Goal: Communication & Community: Answer question/provide support

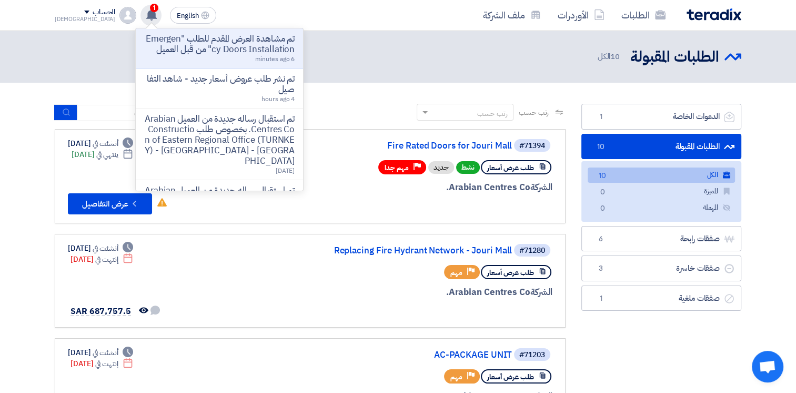
click at [146, 18] on use at bounding box center [151, 15] width 11 height 12
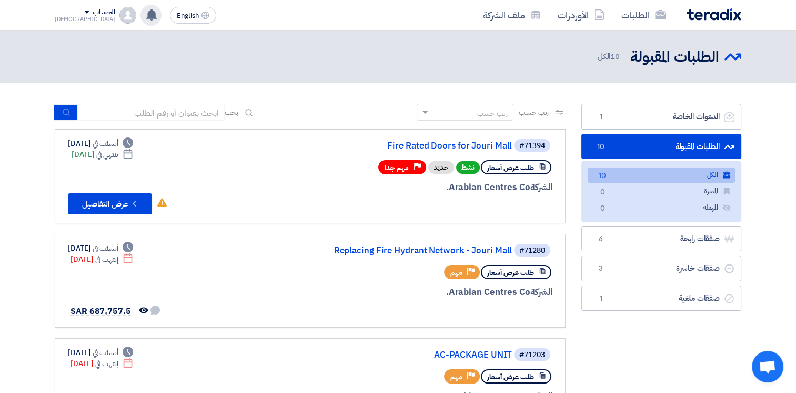
click at [146, 15] on use at bounding box center [151, 15] width 11 height 12
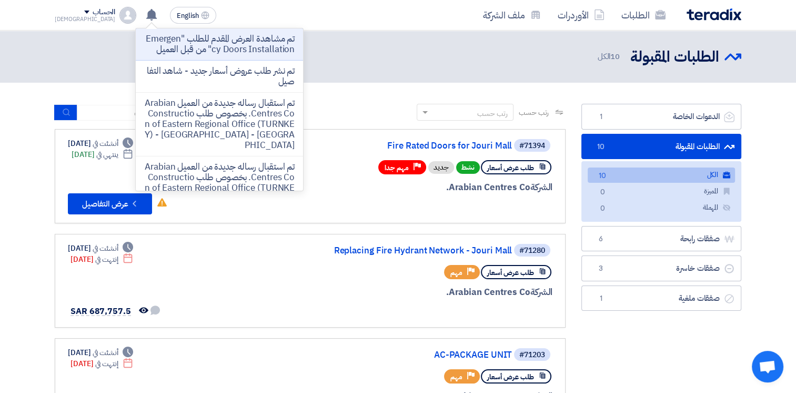
click at [442, 59] on div "الطلبات المقبولة الطلبات المقبولة 10 الكل" at bounding box center [398, 56] width 687 height 21
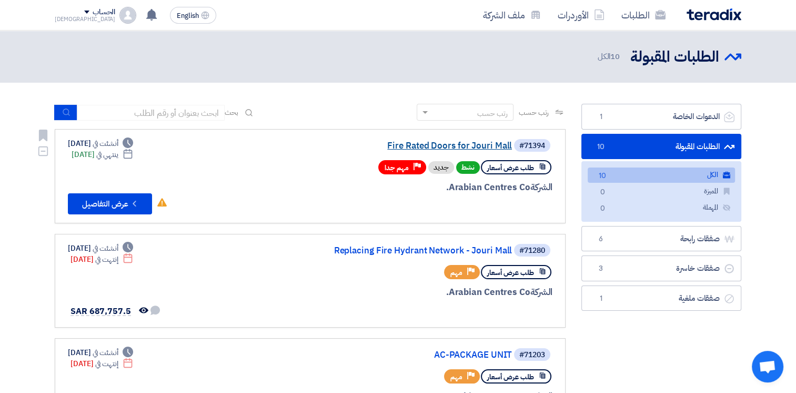
click at [427, 146] on link "Fire Rated Doors for Jouri Mall" at bounding box center [407, 145] width 211 height 9
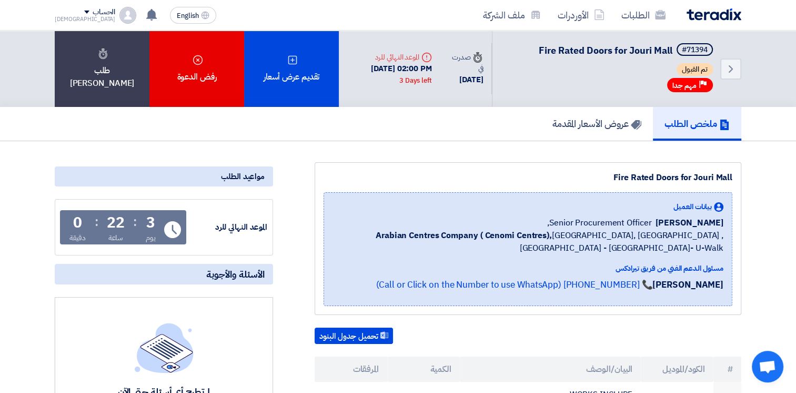
drag, startPoint x: 615, startPoint y: 176, endPoint x: 679, endPoint y: 176, distance: 64.2
click at [679, 176] on div "Fire Rated Doors for Jouri Mall" at bounding box center [528, 177] width 409 height 13
copy div "Fire Rated Doors"
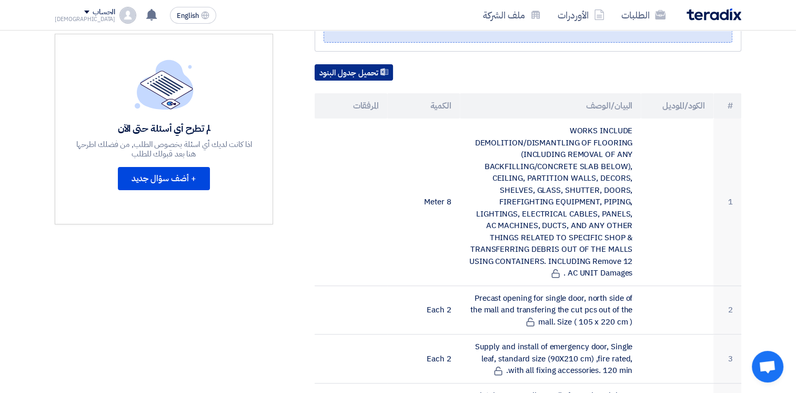
click at [364, 66] on button "تحميل جدول البنود" at bounding box center [354, 72] width 78 height 17
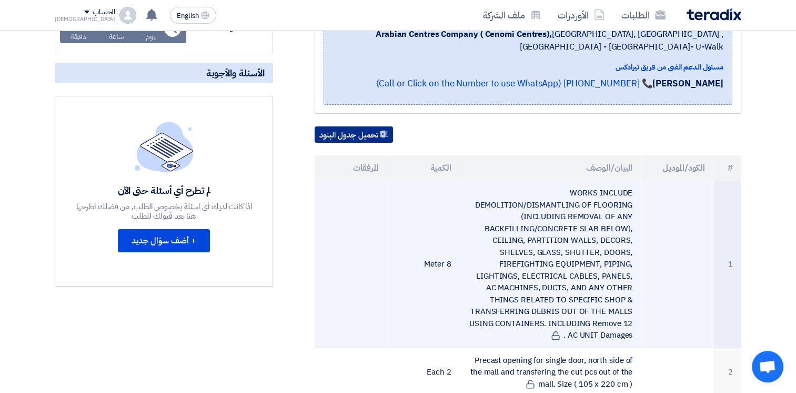
scroll to position [0, 0]
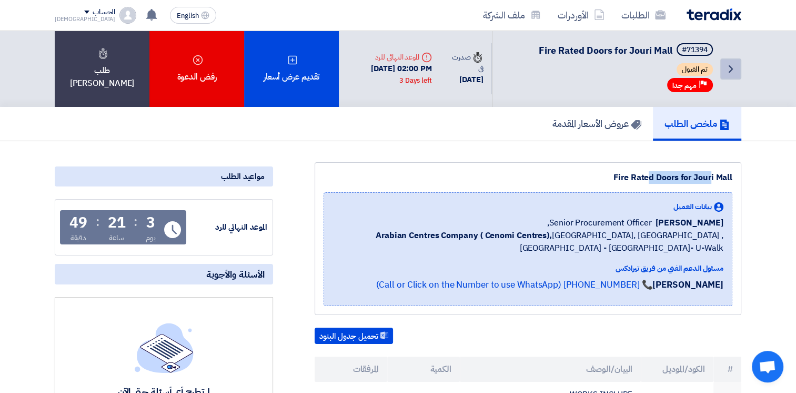
click at [737, 72] on link "Back" at bounding box center [731, 68] width 21 height 21
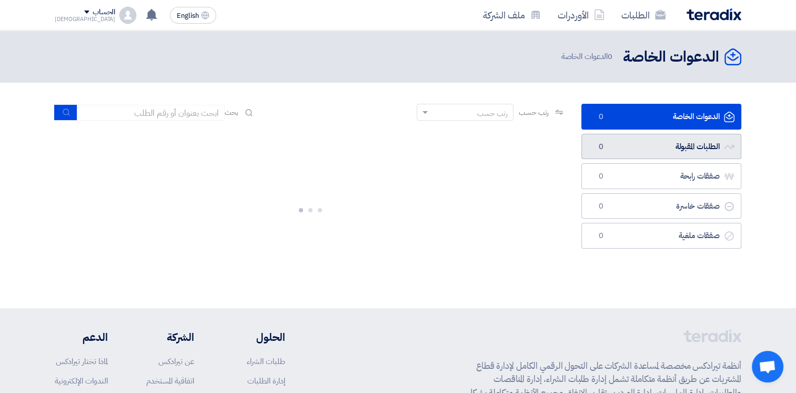
click at [665, 141] on link "الطلبات المقبولة الطلبات المقبولة 0" at bounding box center [662, 147] width 160 height 26
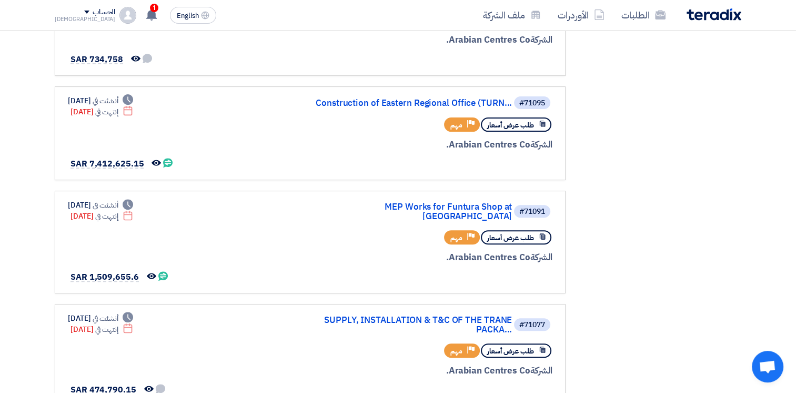
scroll to position [361, 0]
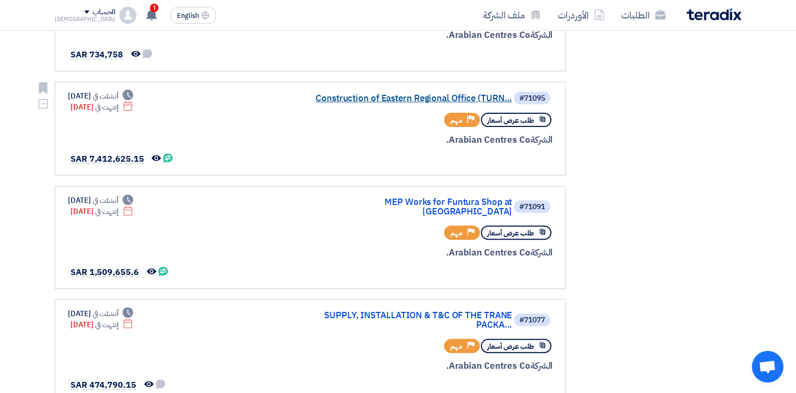
click at [368, 94] on link "Construction of Eastern Regional Office (TURN..." at bounding box center [407, 98] width 211 height 9
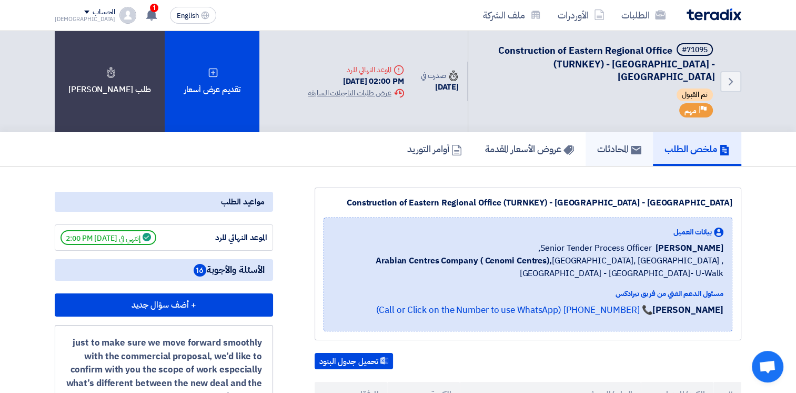
click at [605, 143] on h5 "المحادثات" at bounding box center [619, 149] width 44 height 12
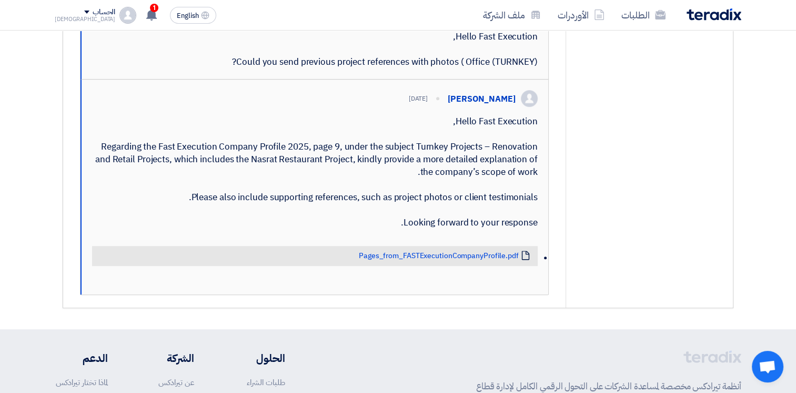
scroll to position [474, 0]
drag, startPoint x: 258, startPoint y: 83, endPoint x: 479, endPoint y: 88, distance: 221.6
click at [479, 67] on div "Hello Fast Execution, Could you send previous project references with photos ( …" at bounding box center [315, 48] width 446 height 38
drag, startPoint x: 479, startPoint y: 88, endPoint x: 382, endPoint y: 82, distance: 98.1
click at [405, 67] on div "Hello Fast Execution, Could you send previous project references with photos ( …" at bounding box center [315, 48] width 446 height 38
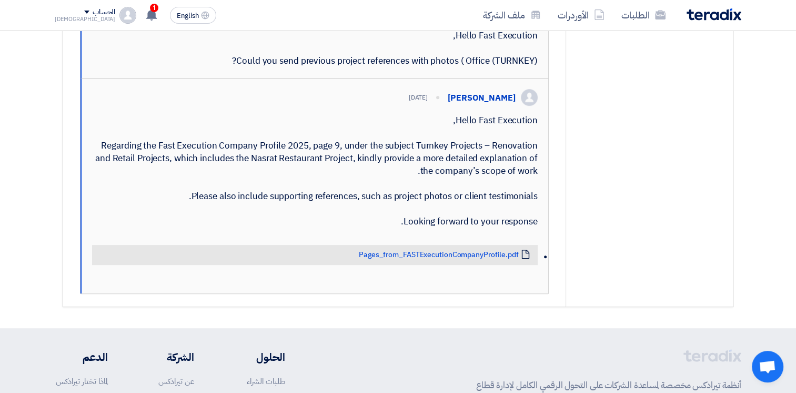
click at [344, 67] on div "Hello Fast Execution, Could you send previous project references with photos ( …" at bounding box center [315, 48] width 446 height 38
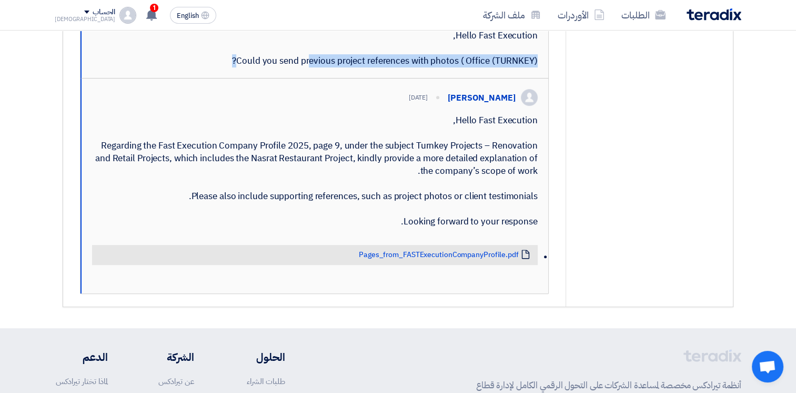
click at [344, 67] on div "Hello Fast Execution, Could you send previous project references with photos ( …" at bounding box center [315, 48] width 446 height 38
drag, startPoint x: 344, startPoint y: 80, endPoint x: 327, endPoint y: 80, distance: 16.8
click at [327, 67] on div "Hello Fast Execution, Could you send previous project references with photos ( …" at bounding box center [315, 48] width 446 height 38
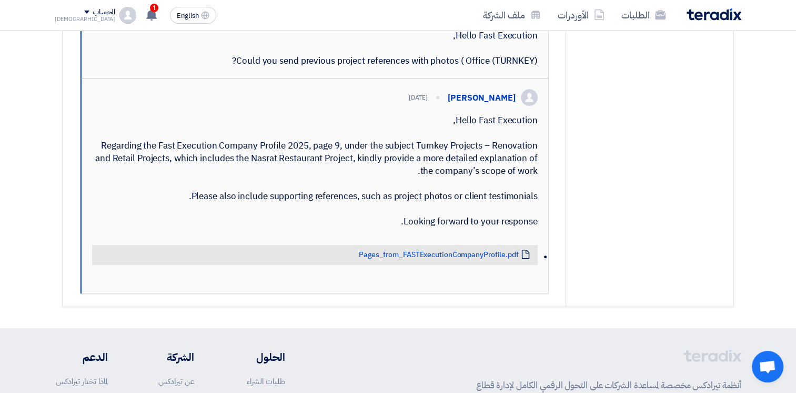
click at [437, 154] on div "Hello Fast Execution, Regarding the Fast Execution Company Profile 2025, page 9…" at bounding box center [315, 171] width 446 height 114
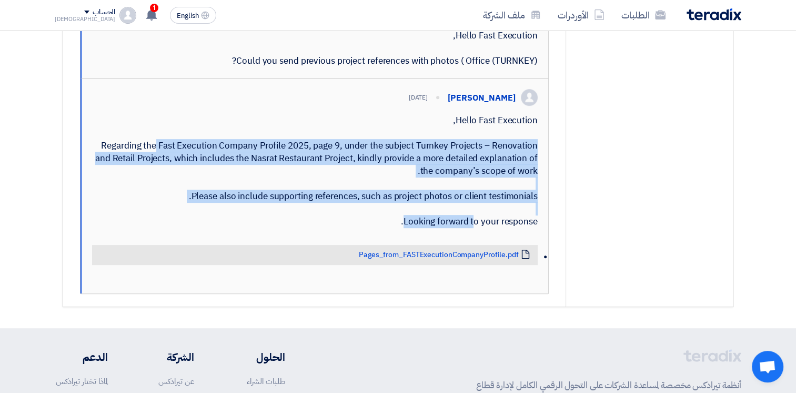
drag, startPoint x: 461, startPoint y: 151, endPoint x: 545, endPoint y: 258, distance: 136.0
click at [545, 258] on div "[PERSON_NAME] [DATE] Hello Fast Execution, Regarding the Fast Execution Company…" at bounding box center [315, 185] width 468 height 215
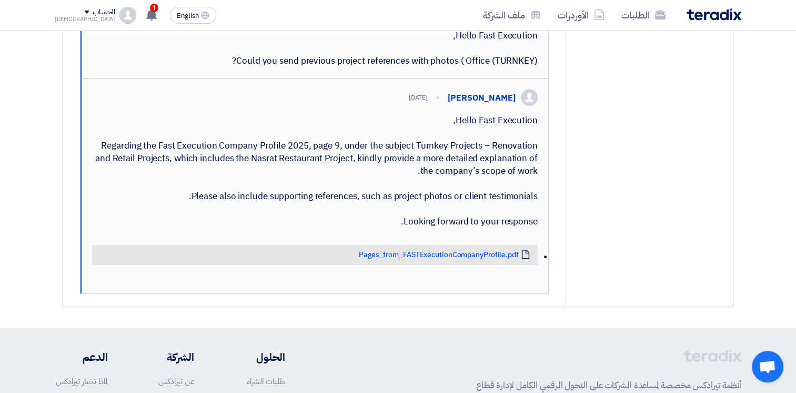
drag, startPoint x: 545, startPoint y: 258, endPoint x: 463, endPoint y: 256, distance: 82.7
click at [466, 228] on div "Hello Fast Execution, Regarding the Fast Execution Company Profile 2025, page 9…" at bounding box center [315, 171] width 446 height 114
drag, startPoint x: 535, startPoint y: 260, endPoint x: 444, endPoint y: 139, distance: 150.7
click at [444, 139] on div "Hello Fast Execution, Regarding the Fast Execution Company Profile 2025, page 9…" at bounding box center [315, 171] width 446 height 114
drag, startPoint x: 444, startPoint y: 139, endPoint x: 457, endPoint y: 158, distance: 22.6
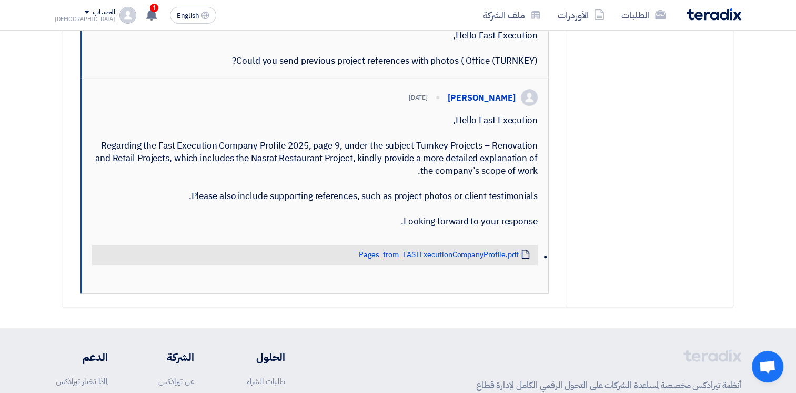
click at [463, 166] on div "Hello Fast Execution, Regarding the Fast Execution Company Profile 2025, page 9…" at bounding box center [315, 171] width 446 height 114
click at [448, 147] on div "Hello Fast Execution, Regarding the Fast Execution Company Profile 2025, page 9…" at bounding box center [315, 171] width 446 height 114
click at [445, 151] on div "Hello Fast Execution, Regarding the Fast Execution Company Profile 2025, page 9…" at bounding box center [315, 171] width 446 height 114
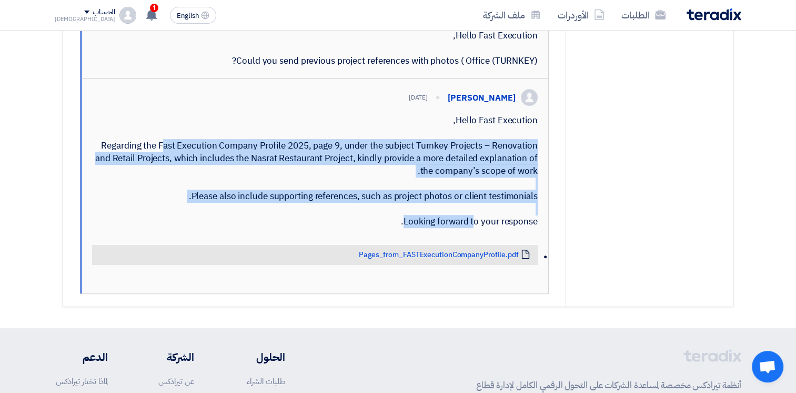
drag, startPoint x: 464, startPoint y: 161, endPoint x: 541, endPoint y: 256, distance: 122.4
click at [541, 256] on div "[PERSON_NAME] [DATE] Hello Fast Execution, Regarding the Fast Execution Company…" at bounding box center [315, 185] width 468 height 215
drag, startPoint x: 541, startPoint y: 256, endPoint x: 512, endPoint y: 249, distance: 30.1
click at [512, 228] on div "Hello Fast Execution, Regarding the Fast Execution Company Profile 2025, page 9…" at bounding box center [315, 171] width 446 height 114
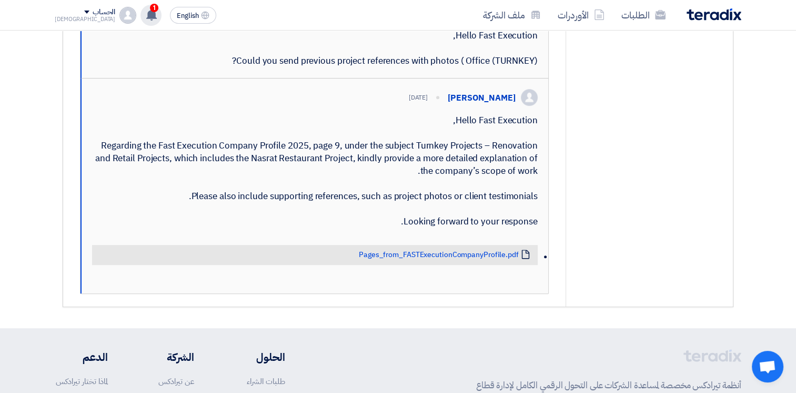
click at [146, 10] on use at bounding box center [151, 15] width 11 height 12
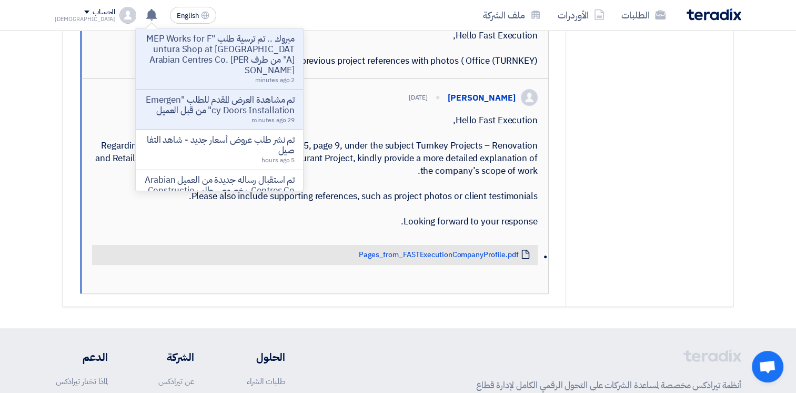
click at [444, 182] on div "Hello Fast Execution, Regarding the Fast Execution Company Profile 2025, page 9…" at bounding box center [315, 171] width 446 height 114
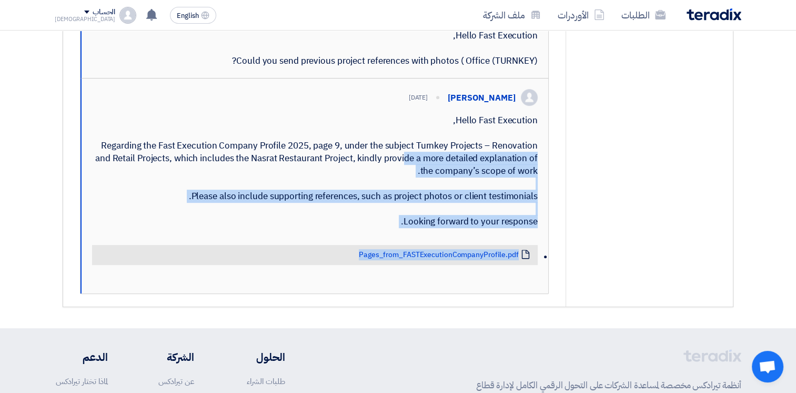
drag, startPoint x: 191, startPoint y: 195, endPoint x: 341, endPoint y: 195, distance: 150.5
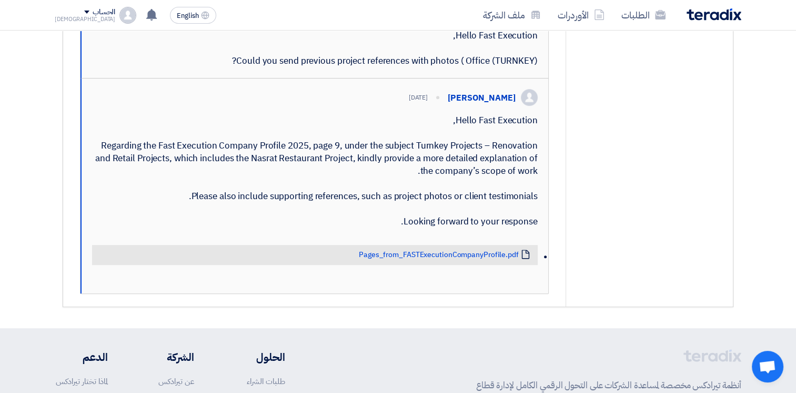
drag, startPoint x: 341, startPoint y: 195, endPoint x: 322, endPoint y: 194, distance: 19.0
click at [318, 194] on div "Hello Fast Execution, Regarding the Fast Execution Company Profile 2025, page 9…" at bounding box center [315, 171] width 446 height 114
drag, startPoint x: 360, startPoint y: 193, endPoint x: 543, endPoint y: 209, distance: 183.8
click at [543, 209] on div "[PERSON_NAME] [DATE] Hello Fast Execution, Regarding the Fast Execution Company…" at bounding box center [315, 185] width 468 height 215
click at [214, 228] on div "Hello Fast Execution, Regarding the Fast Execution Company Profile 2025, page 9…" at bounding box center [315, 171] width 446 height 114
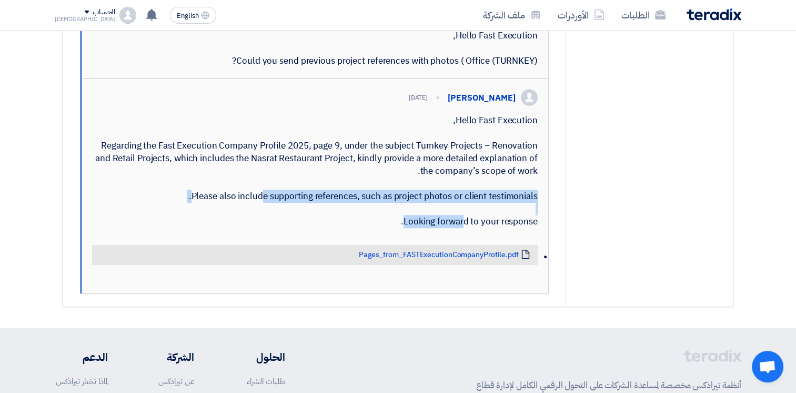
drag, startPoint x: 195, startPoint y: 235, endPoint x: 539, endPoint y: 234, distance: 344.2
click at [539, 234] on div "[PERSON_NAME] [DATE] Hello Fast Execution, Regarding the Fast Execution Company…" at bounding box center [315, 185] width 468 height 215
drag, startPoint x: 539, startPoint y: 234, endPoint x: 436, endPoint y: 233, distance: 103.7
click at [436, 228] on div "Hello Fast Execution, Regarding the Fast Execution Company Profile 2025, page 9…" at bounding box center [315, 171] width 446 height 114
click at [425, 228] on div "Hello Fast Execution, Regarding the Fast Execution Company Profile 2025, page 9…" at bounding box center [315, 171] width 446 height 114
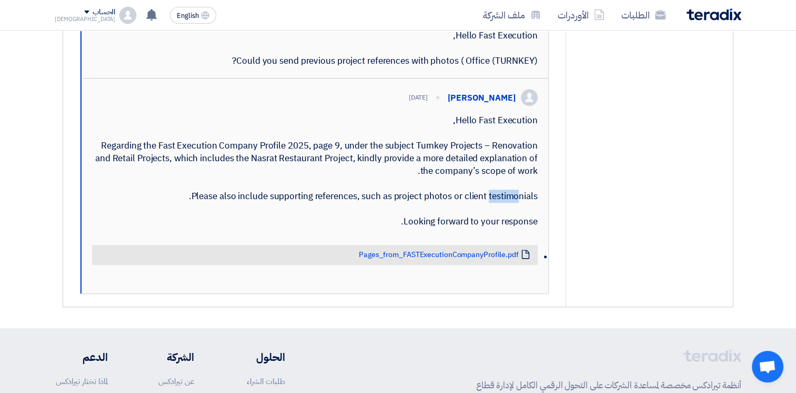
click at [425, 228] on div "Hello Fast Execution, Regarding the Fast Execution Company Profile 2025, page 9…" at bounding box center [315, 171] width 446 height 114
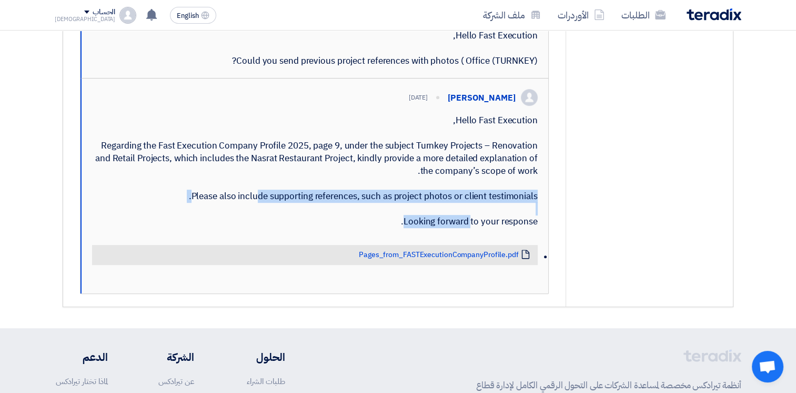
click at [425, 228] on div "Hello Fast Execution, Regarding the Fast Execution Company Profile 2025, page 9…" at bounding box center [315, 171] width 446 height 114
drag, startPoint x: 425, startPoint y: 232, endPoint x: 408, endPoint y: 232, distance: 17.4
click at [408, 228] on div "Hello Fast Execution, Regarding the Fast Execution Company Profile 2025, page 9…" at bounding box center [315, 171] width 446 height 114
click at [416, 228] on div "Hello Fast Execution, Regarding the Fast Execution Company Profile 2025, page 9…" at bounding box center [315, 171] width 446 height 114
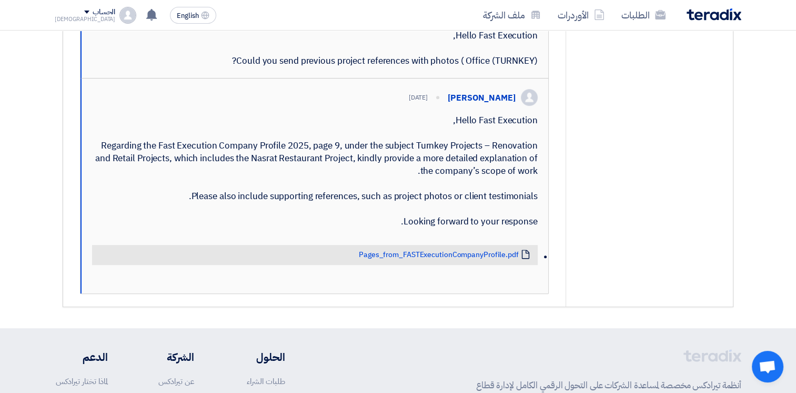
click at [420, 228] on div "Hello Fast Execution, Regarding the Fast Execution Company Profile 2025, page 9…" at bounding box center [315, 171] width 446 height 114
drag, startPoint x: 420, startPoint y: 262, endPoint x: 410, endPoint y: 261, distance: 10.1
click at [410, 228] on div "Hello Fast Execution, Regarding the Fast Execution Company Profile 2025, page 9…" at bounding box center [315, 171] width 446 height 114
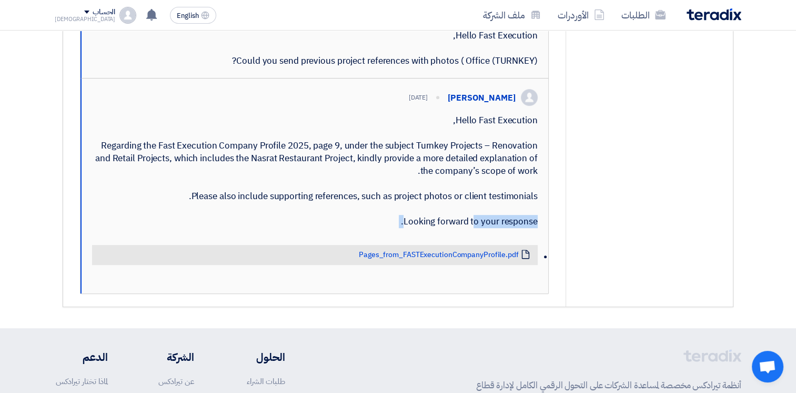
click at [407, 228] on div "Hello Fast Execution, Regarding the Fast Execution Company Profile 2025, page 9…" at bounding box center [315, 171] width 446 height 114
click at [411, 228] on div "Hello Fast Execution, Regarding the Fast Execution Company Profile 2025, page 9…" at bounding box center [315, 171] width 446 height 114
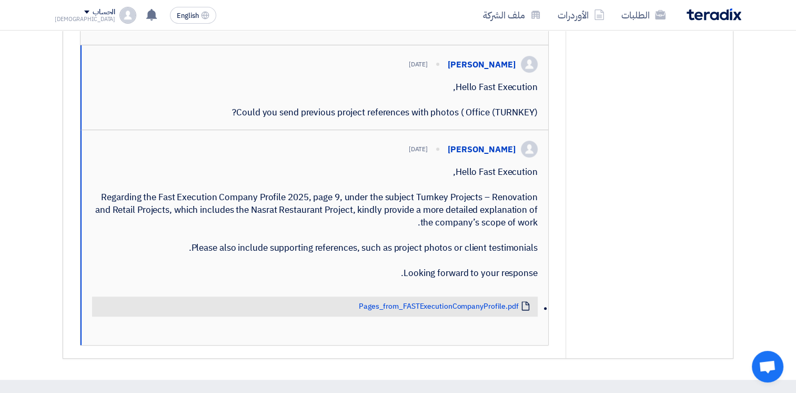
scroll to position [686, 0]
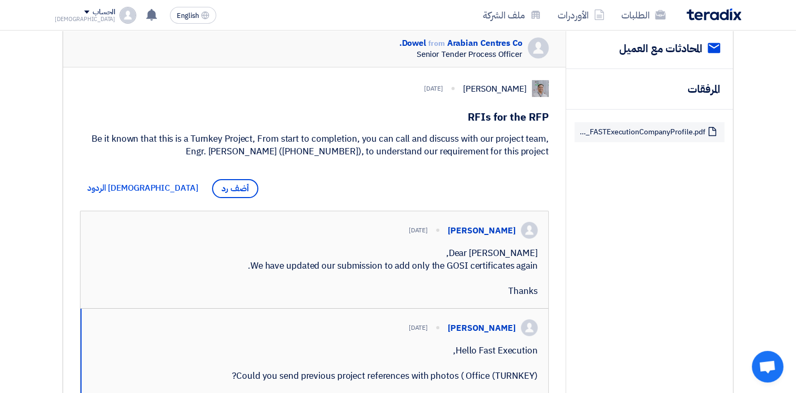
scroll to position [423, 0]
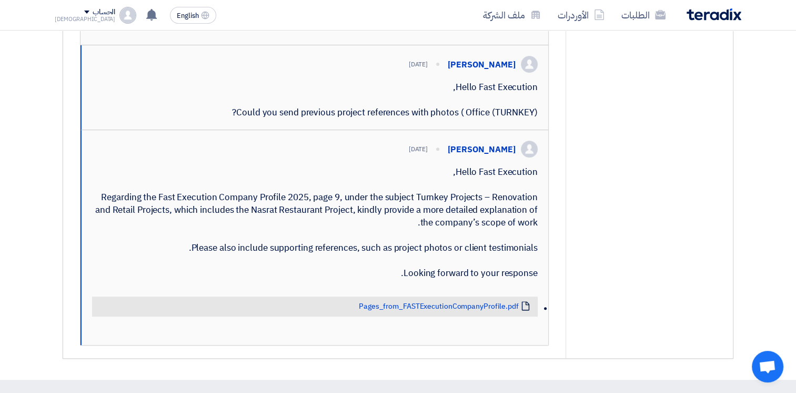
click at [339, 119] on div "Hello Fast Execution, Could you send previous project references with photos ( …" at bounding box center [315, 100] width 446 height 38
drag, startPoint x: 272, startPoint y: 131, endPoint x: 478, endPoint y: 136, distance: 206.4
click at [478, 119] on div "Hello Fast Execution, Could you send previous project references with photos ( …" at bounding box center [315, 100] width 446 height 38
drag, startPoint x: 478, startPoint y: 136, endPoint x: 384, endPoint y: 136, distance: 94.2
click at [408, 119] on div "Hello Fast Execution, Could you send previous project references with photos ( …" at bounding box center [315, 100] width 446 height 38
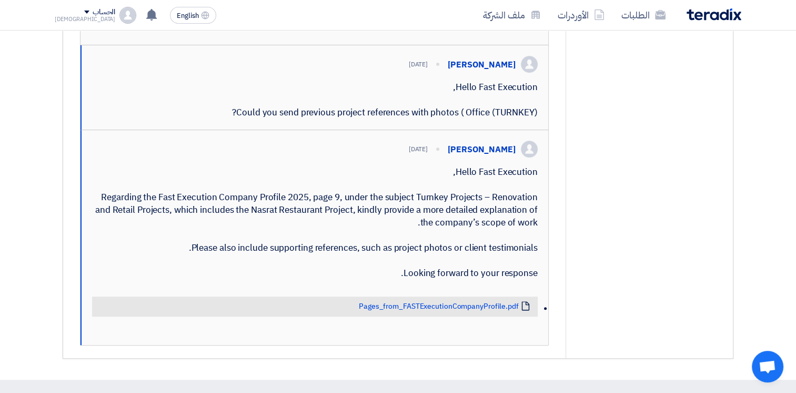
click at [354, 119] on div "Hello Fast Execution, Could you send previous project references with photos ( …" at bounding box center [315, 100] width 446 height 38
drag, startPoint x: 272, startPoint y: 135, endPoint x: 437, endPoint y: 138, distance: 165.3
click at [437, 119] on div "Hello Fast Execution, Could you send previous project references with photos ( …" at bounding box center [315, 100] width 446 height 38
drag, startPoint x: 437, startPoint y: 138, endPoint x: 368, endPoint y: 138, distance: 68.9
click at [368, 119] on div "Hello Fast Execution, Could you send previous project references with photos ( …" at bounding box center [315, 100] width 446 height 38
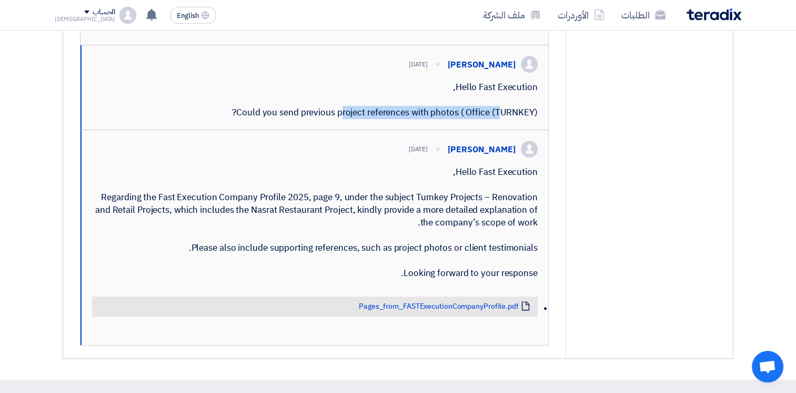
click at [316, 119] on div "Hello Fast Execution, Could you send previous project references with photos ( …" at bounding box center [315, 100] width 446 height 38
drag, startPoint x: 273, startPoint y: 135, endPoint x: 482, endPoint y: 141, distance: 209.6
click at [482, 119] on div "Hello Fast Execution, Could you send previous project references with photos ( …" at bounding box center [315, 100] width 446 height 38
drag, startPoint x: 482, startPoint y: 141, endPoint x: 396, endPoint y: 136, distance: 86.4
drag, startPoint x: 236, startPoint y: 137, endPoint x: 533, endPoint y: 142, distance: 296.3
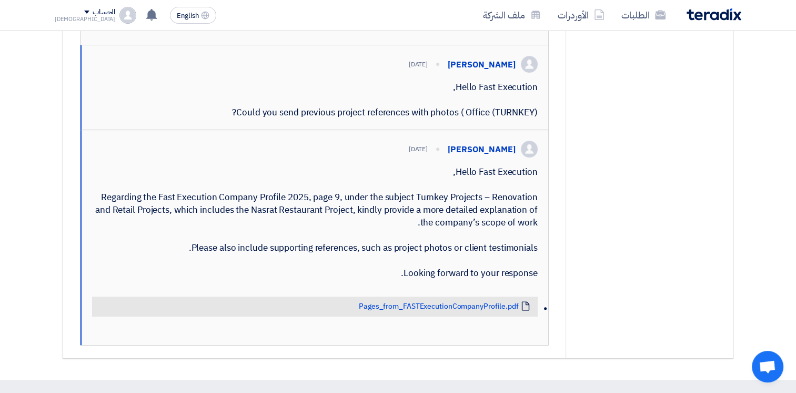
click at [533, 119] on div "Hello Fast Execution, Could you send previous project references with photos ( …" at bounding box center [315, 100] width 446 height 38
drag, startPoint x: 533, startPoint y: 142, endPoint x: 289, endPoint y: 135, distance: 243.3
click at [367, 119] on div "Hello Fast Execution, Could you send previous project references with photos ( …" at bounding box center [315, 100] width 446 height 38
click at [249, 119] on div "Hello Fast Execution, Could you send previous project references with photos ( …" at bounding box center [315, 100] width 446 height 38
drag, startPoint x: 221, startPoint y: 136, endPoint x: 228, endPoint y: 134, distance: 7.7
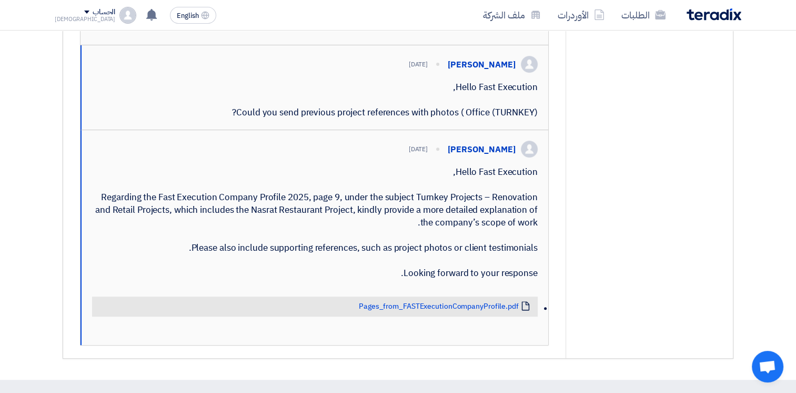
click at [228, 119] on div "Hello Fast Execution, Could you send previous project references with photos ( …" at bounding box center [315, 100] width 446 height 38
click at [236, 119] on div "Hello Fast Execution, Could you send previous project references with photos ( …" at bounding box center [315, 100] width 446 height 38
click at [238, 119] on div "Hello Fast Execution, Could you send previous project references with photos ( …" at bounding box center [315, 100] width 446 height 38
click at [244, 119] on div "Hello Fast Execution, Could you send previous project references with photos ( …" at bounding box center [315, 100] width 446 height 38
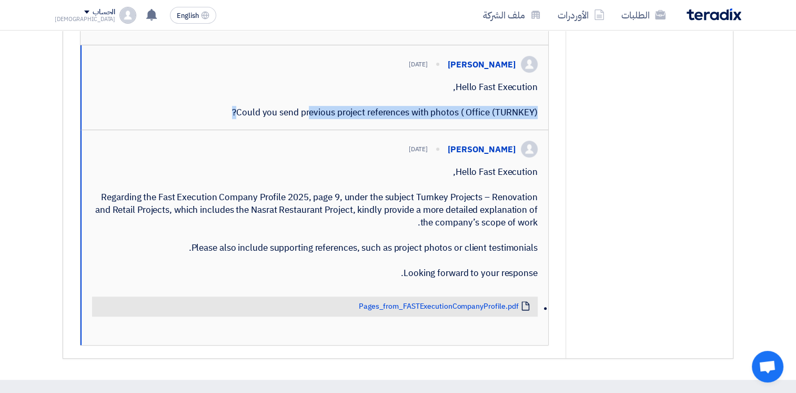
click at [244, 119] on div "Hello Fast Execution, Could you send previous project references with photos ( …" at bounding box center [315, 100] width 446 height 38
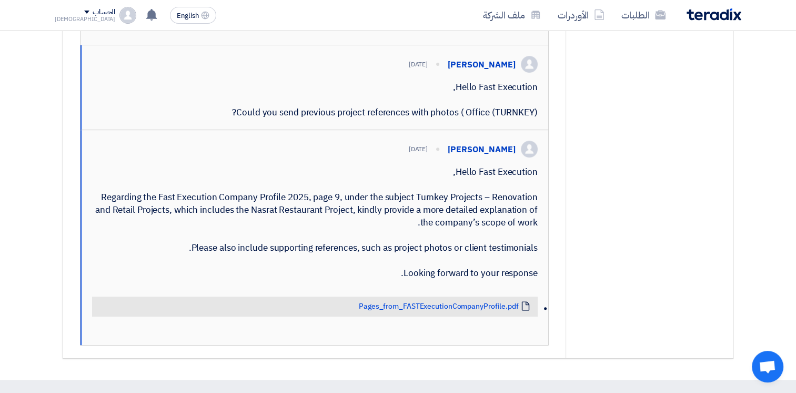
click at [541, 127] on div "[PERSON_NAME] [DATE] Hello Fast Execution, Could you send previous project refe…" at bounding box center [315, 87] width 468 height 85
drag, startPoint x: 541, startPoint y: 127, endPoint x: 431, endPoint y: 141, distance: 111.4
click at [431, 119] on div "Hello Fast Execution, Could you send previous project references with photos ( …" at bounding box center [315, 100] width 446 height 38
click at [365, 228] on div "Hello Fast Execution, Regarding the Fast Execution Company Profile 2025, page 9…" at bounding box center [315, 223] width 446 height 114
drag, startPoint x: 284, startPoint y: 233, endPoint x: 492, endPoint y: 280, distance: 213.2
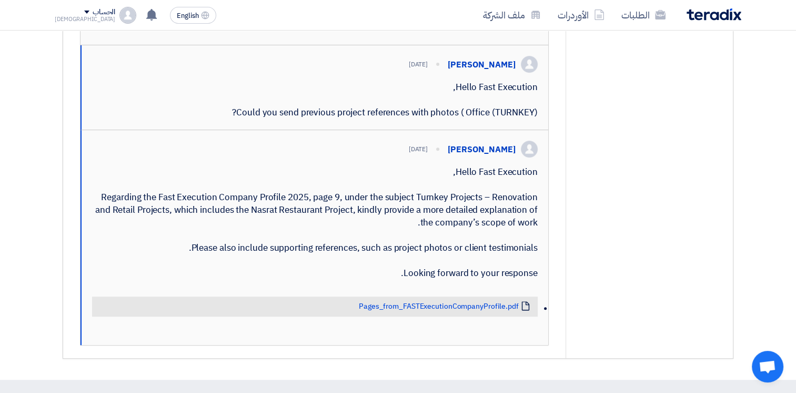
click at [492, 279] on div "Hello Fast Execution, Regarding the Fast Execution Company Profile 2025, page 9…" at bounding box center [315, 223] width 446 height 114
click at [438, 279] on div "Hello Fast Execution, Regarding the Fast Execution Company Profile 2025, page 9…" at bounding box center [315, 223] width 446 height 114
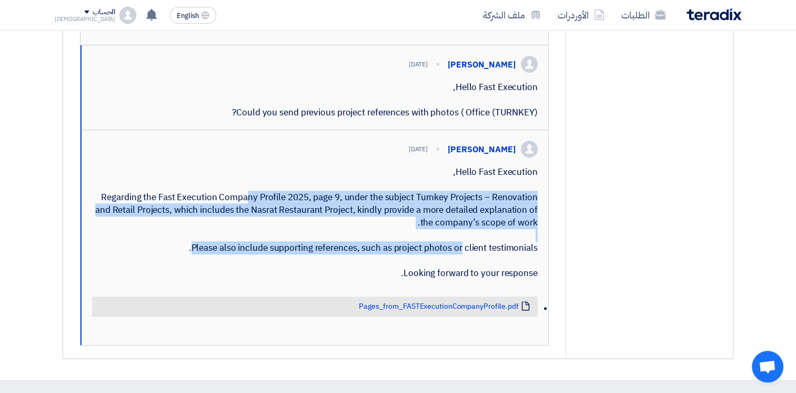
drag, startPoint x: 395, startPoint y: 282, endPoint x: 173, endPoint y: 229, distance: 228.1
click at [173, 229] on div "Hello Fast Execution, Regarding the Fast Execution Company Profile 2025, page 9…" at bounding box center [315, 223] width 446 height 114
drag, startPoint x: 173, startPoint y: 229, endPoint x: 272, endPoint y: 252, distance: 101.4
click at [272, 252] on div "Hello Fast Execution, Regarding the Fast Execution Company Profile 2025, page 9…" at bounding box center [315, 223] width 446 height 114
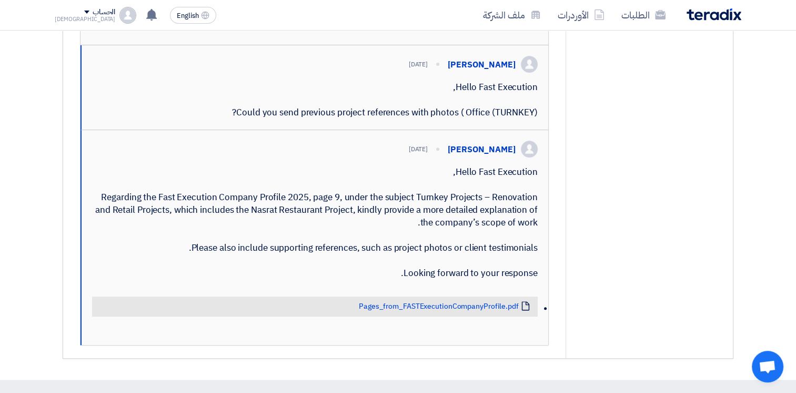
click at [432, 237] on div "Hello Fast Execution, Regarding the Fast Execution Company Profile 2025, page 9…" at bounding box center [315, 223] width 446 height 114
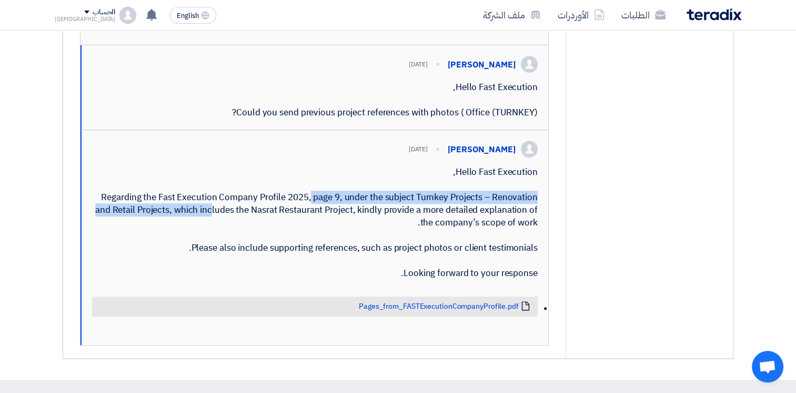
drag, startPoint x: 149, startPoint y: 241, endPoint x: 259, endPoint y: 236, distance: 110.6
click at [259, 236] on div "Hello Fast Execution, Regarding the Fast Execution Company Profile 2025, page 9…" at bounding box center [315, 223] width 446 height 114
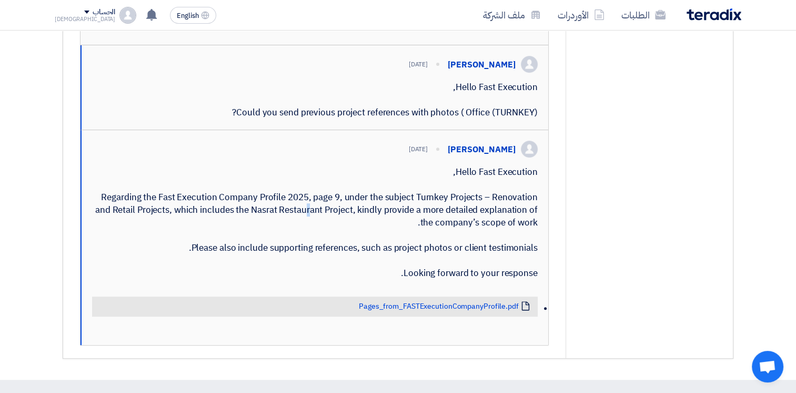
drag, startPoint x: 259, startPoint y: 236, endPoint x: 237, endPoint y: 247, distance: 24.7
click at [237, 247] on div "Hello Fast Execution, Regarding the Fast Execution Company Profile 2025, page 9…" at bounding box center [315, 223] width 446 height 114
drag, startPoint x: 237, startPoint y: 247, endPoint x: 345, endPoint y: 243, distance: 107.5
click at [345, 243] on div "Hello Fast Execution, Regarding the Fast Execution Company Profile 2025, page 9…" at bounding box center [315, 223] width 446 height 114
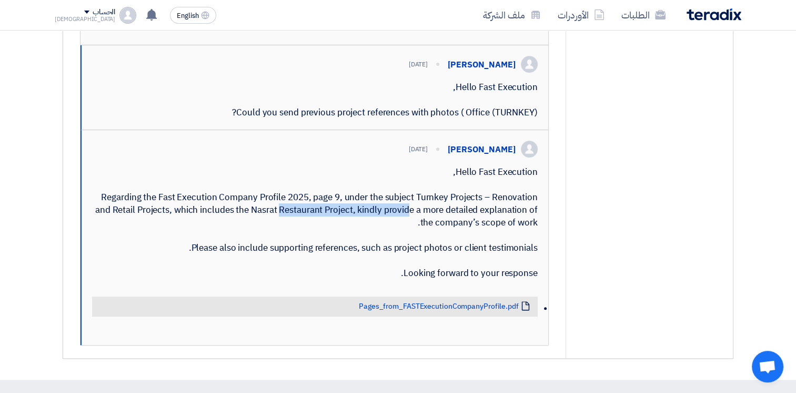
click at [305, 247] on div "Hello Fast Execution, Regarding the Fast Execution Company Profile 2025, page 9…" at bounding box center [315, 223] width 446 height 114
click at [304, 247] on div "Hello Fast Execution, Regarding the Fast Execution Company Profile 2025, page 9…" at bounding box center [315, 223] width 446 height 114
click at [263, 246] on div "Hello Fast Execution, Regarding the Fast Execution Company Profile 2025, page 9…" at bounding box center [315, 223] width 446 height 114
click at [261, 246] on div "Hello Fast Execution, Regarding the Fast Execution Company Profile 2025, page 9…" at bounding box center [315, 223] width 446 height 114
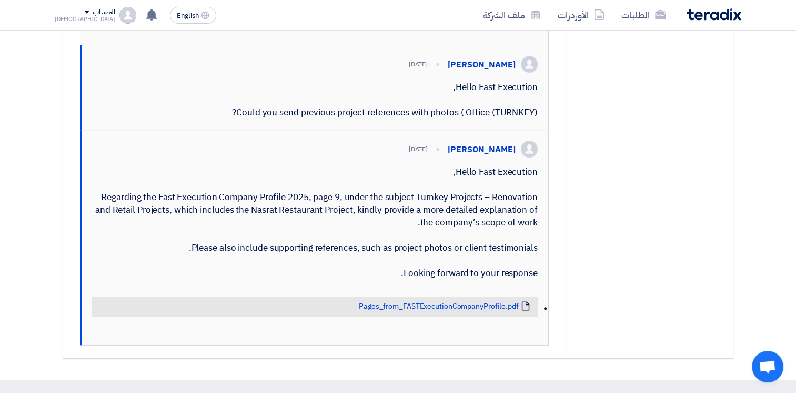
click at [240, 245] on div "Hello Fast Execution, Regarding the Fast Execution Company Profile 2025, page 9…" at bounding box center [315, 223] width 446 height 114
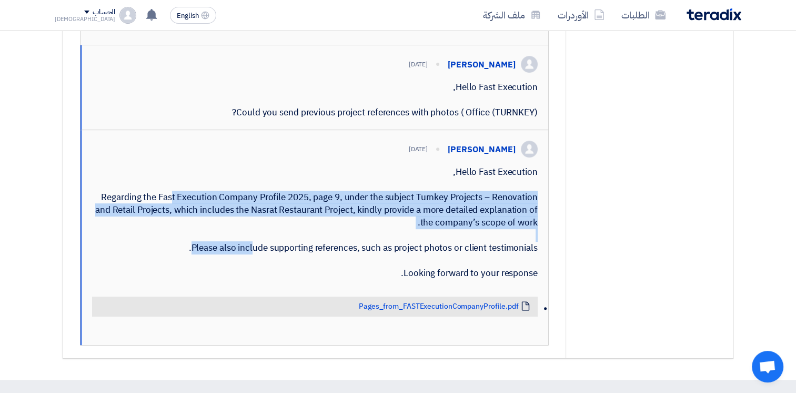
click at [240, 245] on div "Hello Fast Execution, Regarding the Fast Execution Company Profile 2025, page 9…" at bounding box center [315, 223] width 446 height 114
drag, startPoint x: 240, startPoint y: 245, endPoint x: 391, endPoint y: 249, distance: 151.1
click at [391, 249] on div "Hello Fast Execution, Regarding the Fast Execution Company Profile 2025, page 9…" at bounding box center [315, 223] width 446 height 114
click at [362, 245] on div "Hello Fast Execution, Regarding the Fast Execution Company Profile 2025, page 9…" at bounding box center [315, 223] width 446 height 114
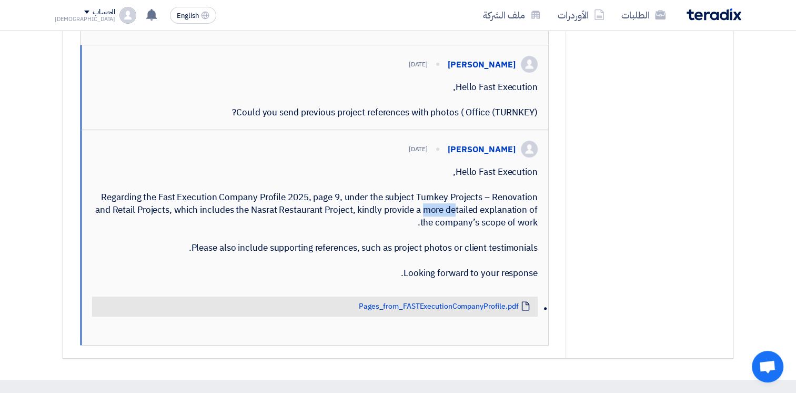
click at [362, 245] on div "Hello Fast Execution, Regarding the Fast Execution Company Profile 2025, page 9…" at bounding box center [315, 223] width 446 height 114
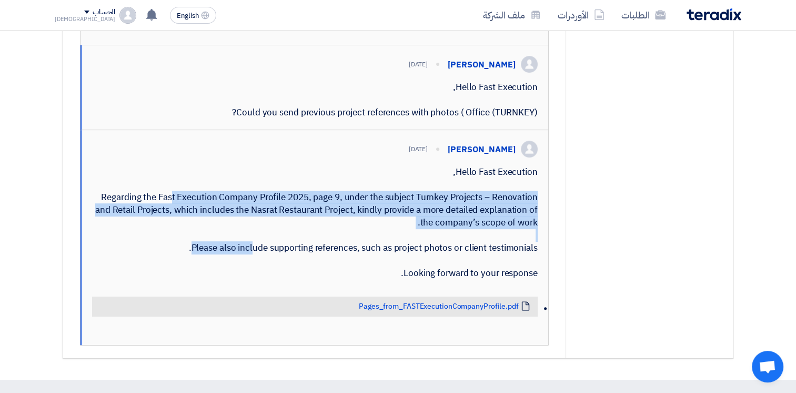
click at [362, 245] on div "Hello Fast Execution, Regarding the Fast Execution Company Profile 2025, page 9…" at bounding box center [315, 223] width 446 height 114
drag, startPoint x: 362, startPoint y: 245, endPoint x: 455, endPoint y: 251, distance: 93.3
click at [455, 251] on div "Hello Fast Execution, Regarding the Fast Execution Company Profile 2025, page 9…" at bounding box center [315, 223] width 446 height 114
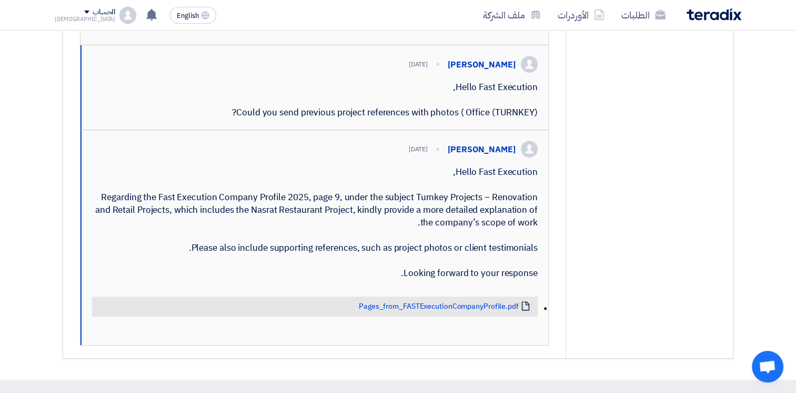
scroll to position [159, 0]
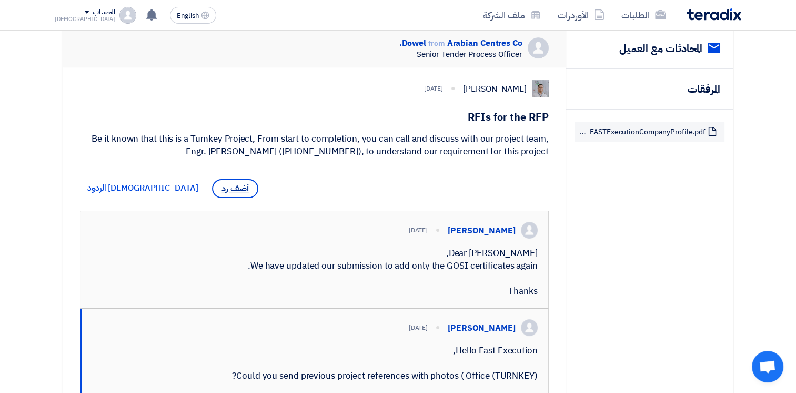
click at [212, 182] on span "أضف رد" at bounding box center [235, 188] width 46 height 19
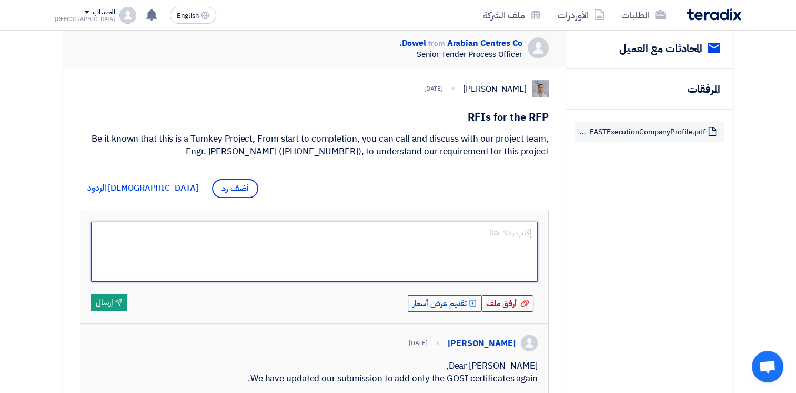
click at [402, 249] on textarea at bounding box center [314, 252] width 447 height 60
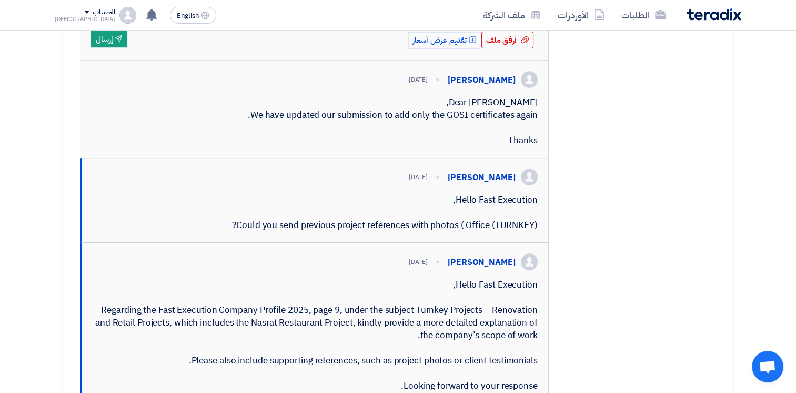
scroll to position [686, 0]
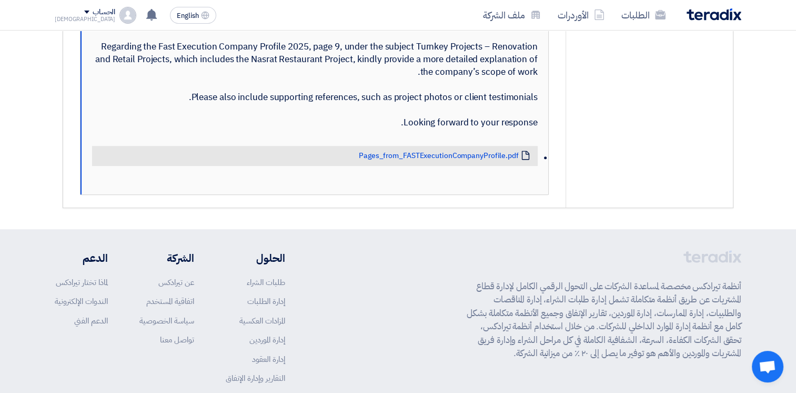
click at [547, 193] on div "[PERSON_NAME] [DATE] Hello Fast Execution, Regarding the Fast Execution Company…" at bounding box center [315, 86] width 468 height 215
click at [538, 178] on li "Attachment Pages_from_FASTExecutionCompanyProfile.pdf" at bounding box center [315, 160] width 446 height 37
click at [479, 129] on div "Hello Fast Execution, Regarding the Fast Execution Company Profile 2025, page 9…" at bounding box center [315, 72] width 446 height 114
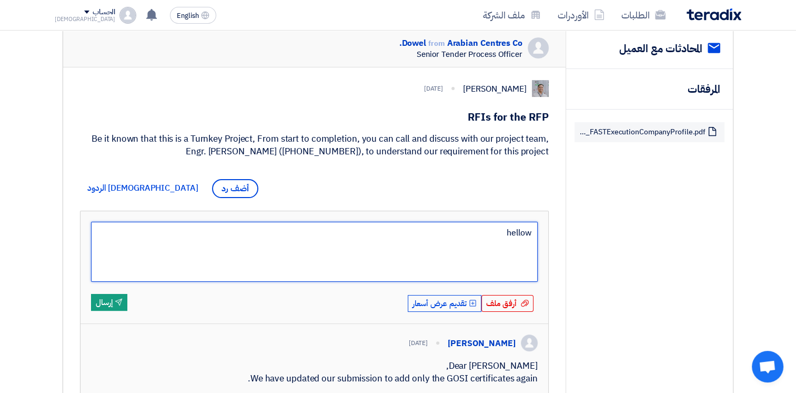
click at [432, 245] on textarea "hellow" at bounding box center [314, 252] width 447 height 60
type textarea "hellow M"
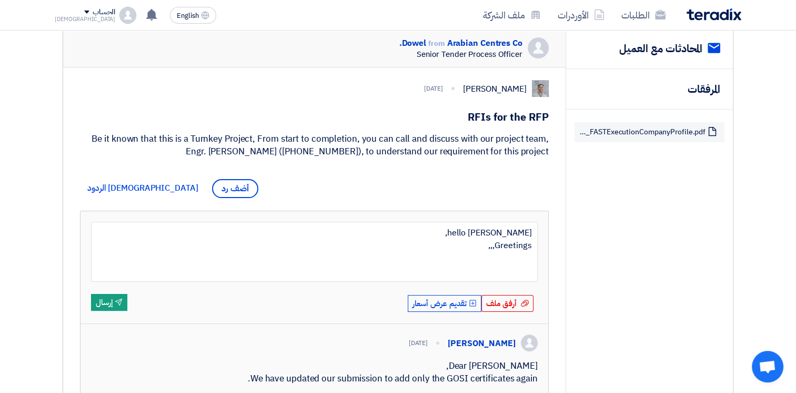
type textarea "hello [PERSON_NAME], Greetings,,,"
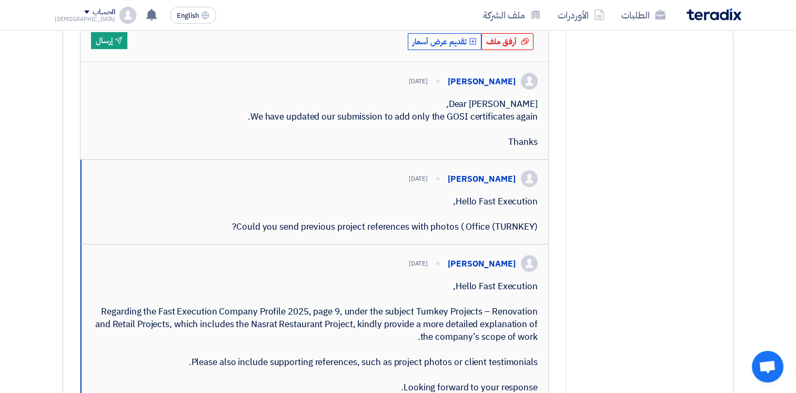
scroll to position [158, 0]
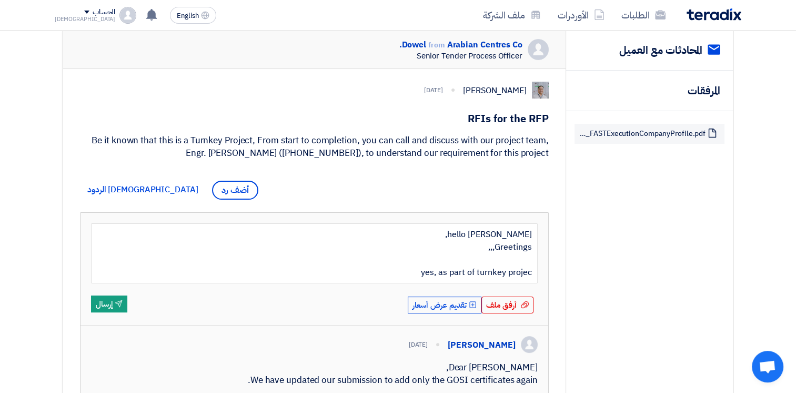
type textarea "hello [PERSON_NAME], Greetings,,, yes, as part of turnkey project"
type textarea "hello [PERSON_NAME], Greetings,,, yes, as part of turnkey project, renovation a…"
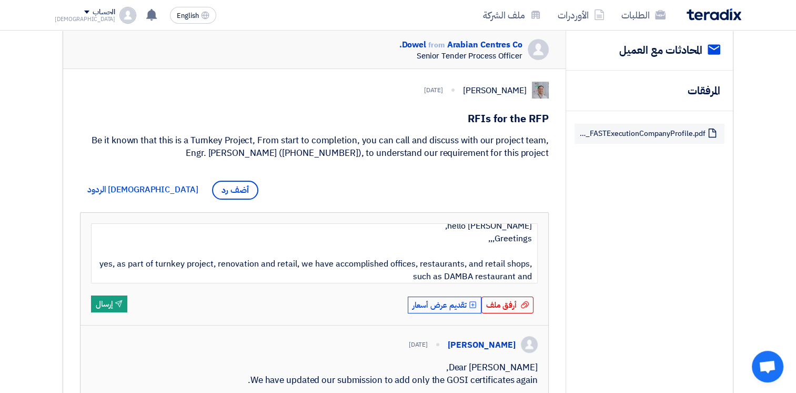
type textarea "hello [PERSON_NAME], Greetings,,, yes, as part of turnkey project, renovation a…"
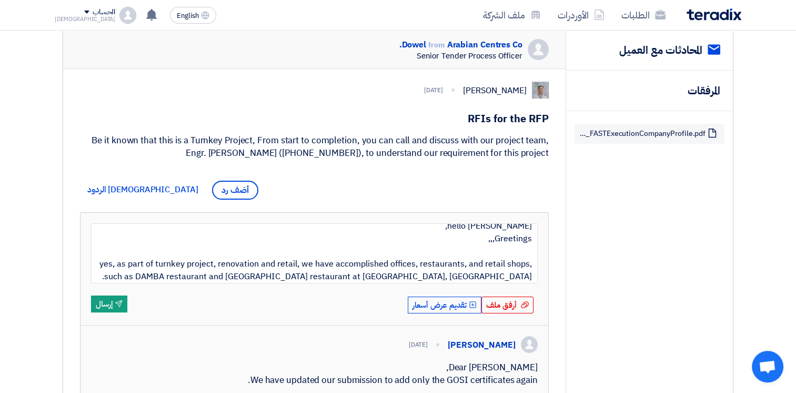
type textarea "hello [PERSON_NAME], Greetings,,, yes, as part of turnkey project, renovation a…"
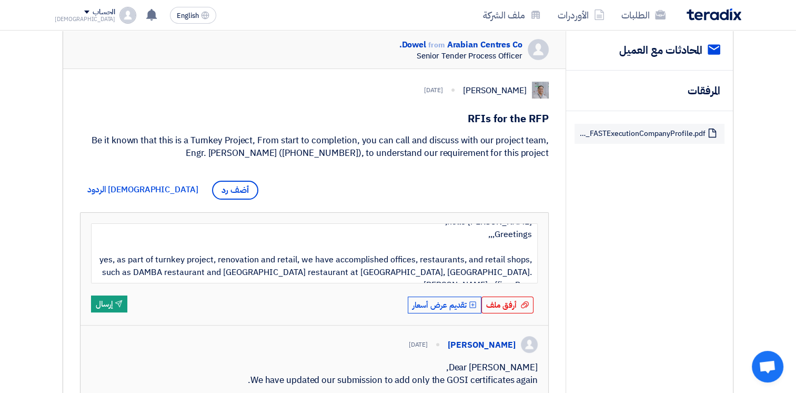
scroll to position [21, 0]
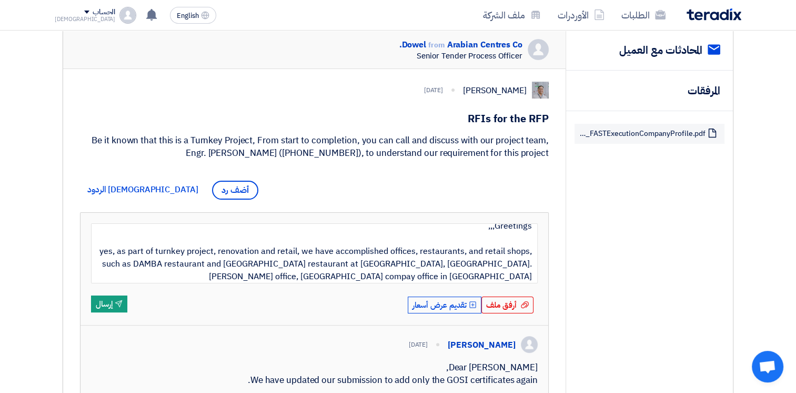
type textarea "hello [PERSON_NAME], Greetings,,, yes, as part of turnkey project, renovation a…"
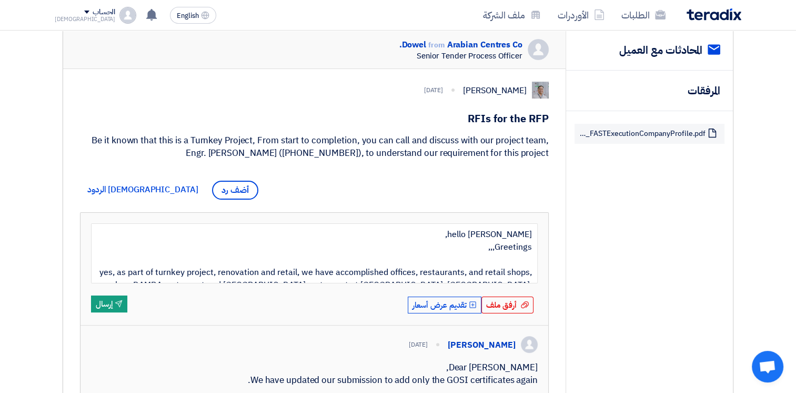
scroll to position [25, 0]
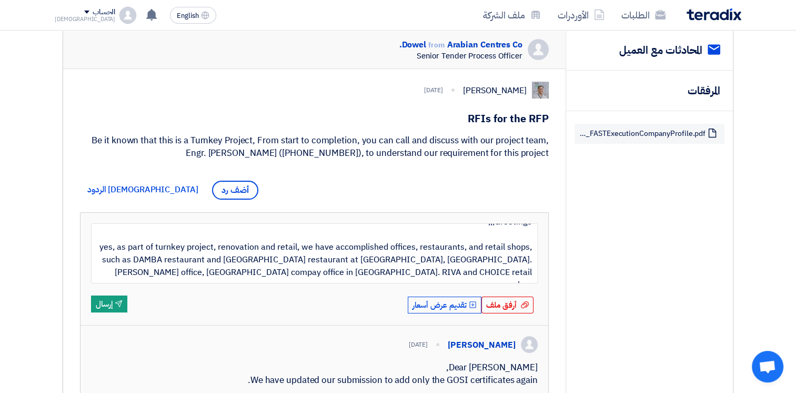
type textarea "hello [PERSON_NAME], Greetings,,, yes, as part of turnkey project, renovation a…"
click at [219, 273] on textarea "hello [PERSON_NAME], Greetings,,, yes, as part of turnkey project, renovation a…" at bounding box center [314, 253] width 447 height 60
type textarea "hello [PERSON_NAME], Greetings,,, yes, as part of turnkey project, renovation a…"
click at [535, 273] on textarea "hello [PERSON_NAME], Greetings,,, yes, as part of turnkey project, renovation a…" at bounding box center [314, 253] width 447 height 60
click at [511, 271] on textarea "hello [PERSON_NAME], Greetings,,, yes, as part of turnkey project, renovation a…" at bounding box center [314, 253] width 447 height 60
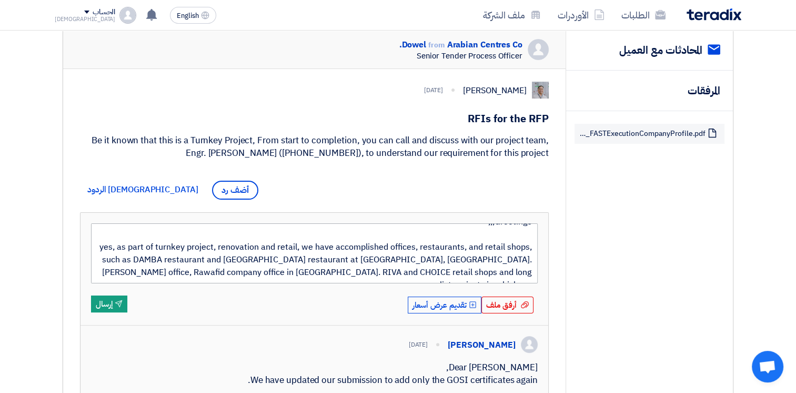
click at [486, 268] on textarea "hello [PERSON_NAME], Greetings,,, yes, as part of turnkey project, renovation a…" at bounding box center [314, 253] width 447 height 60
click at [489, 271] on textarea "hello [PERSON_NAME], Greetings,,, yes, as part of turnkey project, renovation a…" at bounding box center [314, 253] width 447 height 60
drag, startPoint x: 488, startPoint y: 271, endPoint x: 535, endPoint y: 272, distance: 46.3
click at [535, 272] on textarea "hello [PERSON_NAME], Greetings,,, yes, as part of turnkey project, renovation a…" at bounding box center [314, 253] width 447 height 60
type textarea "hello [PERSON_NAME], Greetings,,, yes, as part of turnkey project, renovation a…"
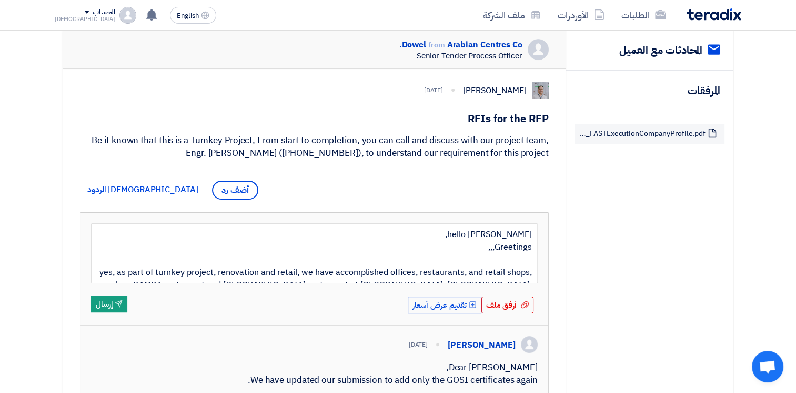
scroll to position [38, 0]
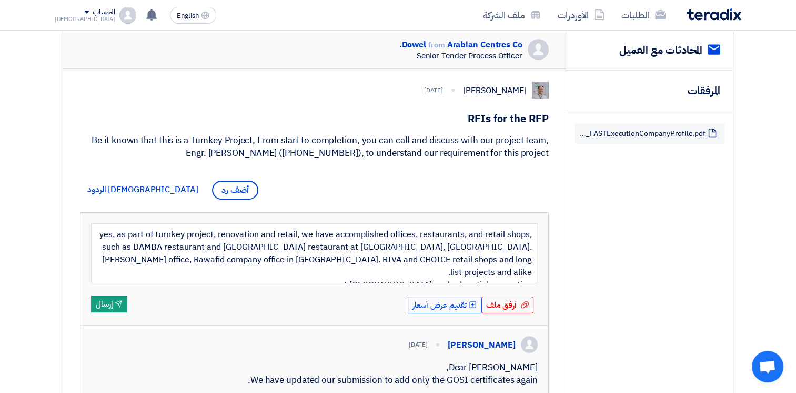
type textarea "hello [PERSON_NAME], Greetings,,, yes, as part of turnkey project, renovation a…"
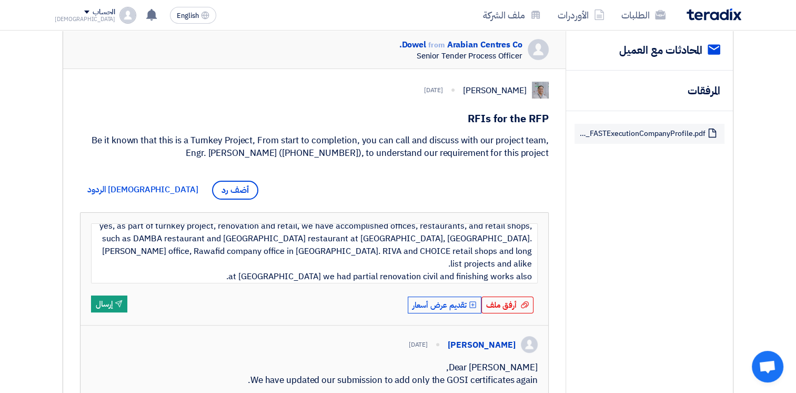
type textarea "hello [PERSON_NAME], Greetings,,, yes, as part of turnkey project, renovation a…"
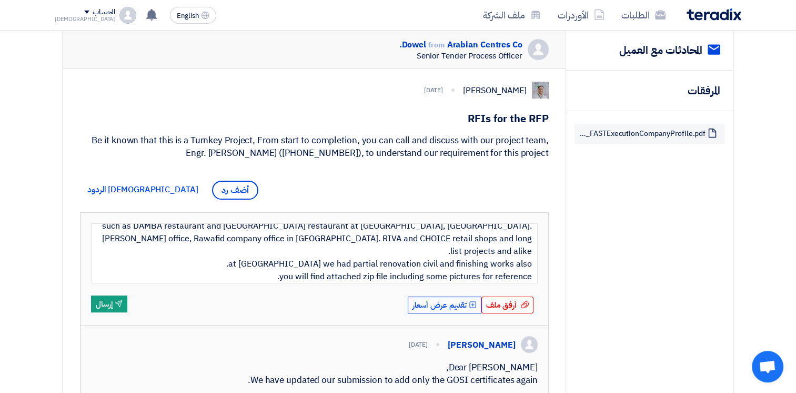
scroll to position [72, 0]
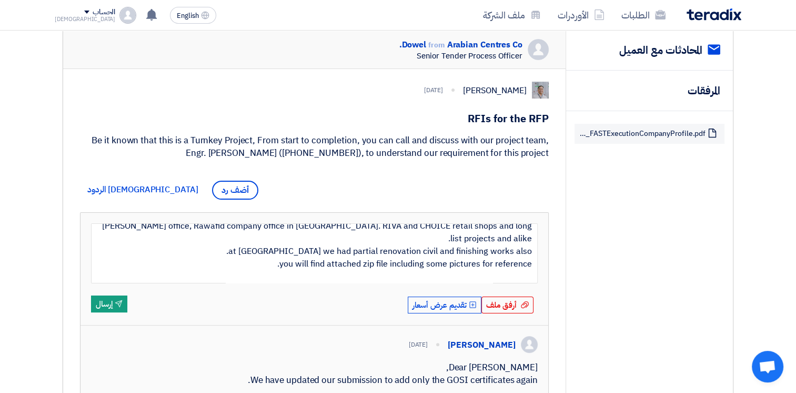
type textarea "hello [PERSON_NAME], Greetings,,, yes, as part of turnkey project, renovation a…"
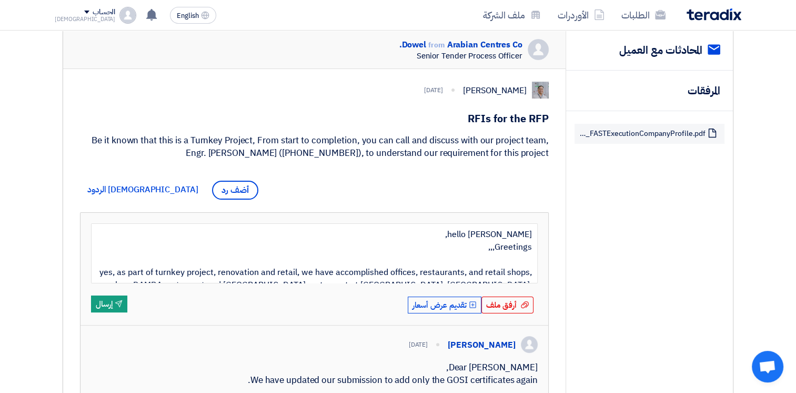
scroll to position [76, 0]
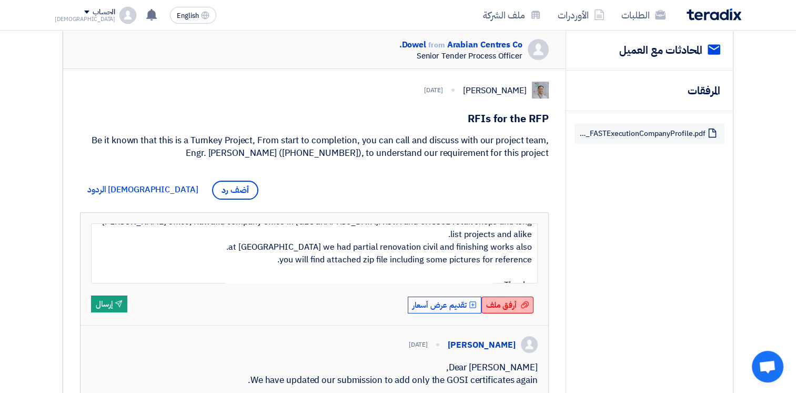
type textarea "hello [PERSON_NAME], Greetings,,, yes, as part of turnkey project, renovation a…"
click at [494, 299] on span "أرفق ملف" at bounding box center [501, 305] width 31 height 12
click at [0, 0] on input "أرفق ملف أرفق ملف" at bounding box center [0, 0] width 0 height 0
click at [509, 299] on span "أرفق ملف" at bounding box center [501, 305] width 31 height 12
click at [0, 0] on input "أرفق ملف أرفق ملف" at bounding box center [0, 0] width 0 height 0
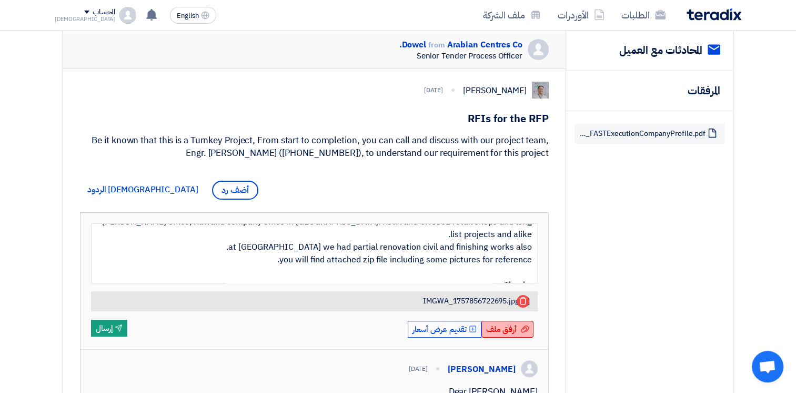
click at [514, 327] on span "أرفق ملف" at bounding box center [501, 329] width 31 height 12
click at [0, 0] on input "أرفق ملف أرفق ملف" at bounding box center [0, 0] width 0 height 0
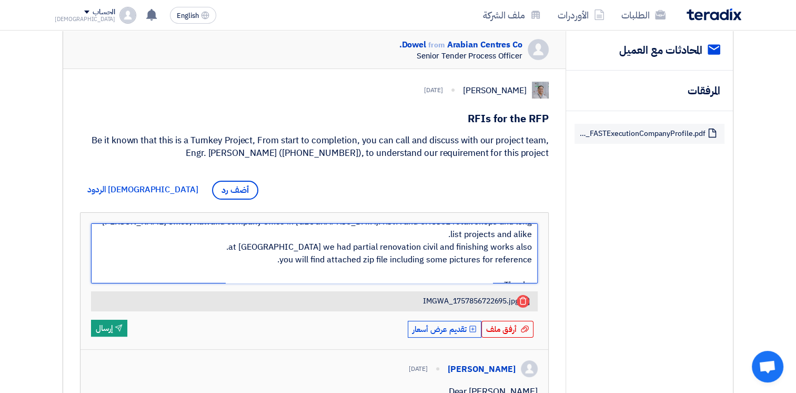
click at [419, 258] on textarea "hello [PERSON_NAME], Greetings,,, yes, as part of turnkey project, renovation a…" at bounding box center [314, 253] width 447 height 60
click at [356, 246] on textarea "hello [PERSON_NAME], Greetings,,, yes, as part of turnkey project, renovation a…" at bounding box center [314, 253] width 447 height 60
click at [314, 243] on textarea "hello [PERSON_NAME], Greetings,,, yes, as part of turnkey project, renovation a…" at bounding box center [314, 253] width 447 height 60
click at [294, 244] on textarea "hello [PERSON_NAME], Greetings,,, yes, as part of turnkey project, renovation a…" at bounding box center [314, 253] width 447 height 60
click at [275, 245] on textarea "hello [PERSON_NAME], Greetings,,, yes, as part of turnkey project, renovation a…" at bounding box center [314, 253] width 447 height 60
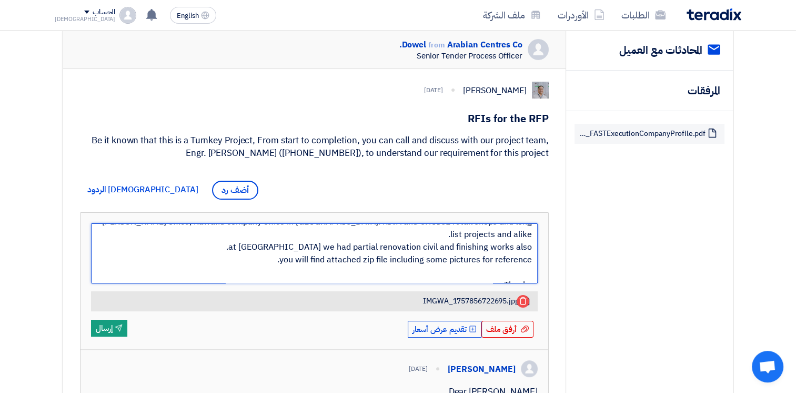
click at [344, 247] on textarea "hello [PERSON_NAME], Greetings,,, yes, as part of turnkey project, renovation a…" at bounding box center [314, 253] width 447 height 60
click at [330, 246] on textarea "hello [PERSON_NAME], Greetings,,, yes, as part of turnkey project, renovation a…" at bounding box center [314, 253] width 447 height 60
drag, startPoint x: 364, startPoint y: 246, endPoint x: 448, endPoint y: 247, distance: 84.8
click at [448, 247] on textarea "hello [PERSON_NAME], Greetings,,, yes, as part of turnkey project, renovation a…" at bounding box center [314, 253] width 447 height 60
type textarea "hello [PERSON_NAME], Greetings,,, yes, as part of turnkey project, renovation a…"
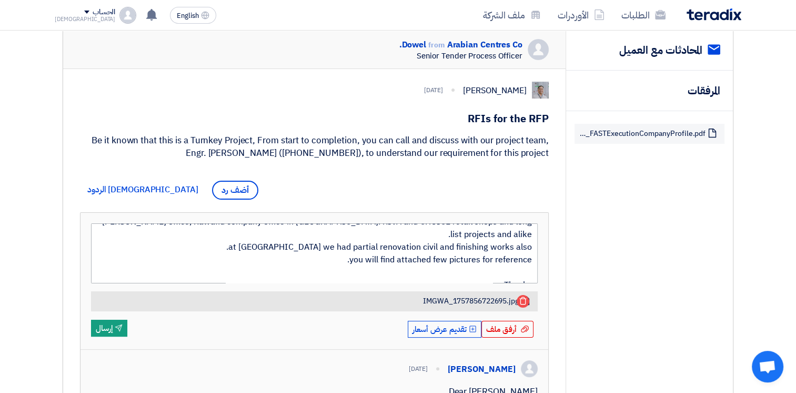
click at [525, 247] on textarea "hello [PERSON_NAME], Greetings,,, yes, as part of turnkey project, renovation a…" at bounding box center [314, 253] width 447 height 60
type textarea "hello [PERSON_NAME], Greetings,,, yes, as part of turnkey project, renovation a…"
click at [512, 323] on span "أرفق ملف" at bounding box center [501, 329] width 31 height 12
click at [0, 0] on input "أرفق ملف أرفق ملف" at bounding box center [0, 0] width 0 height 0
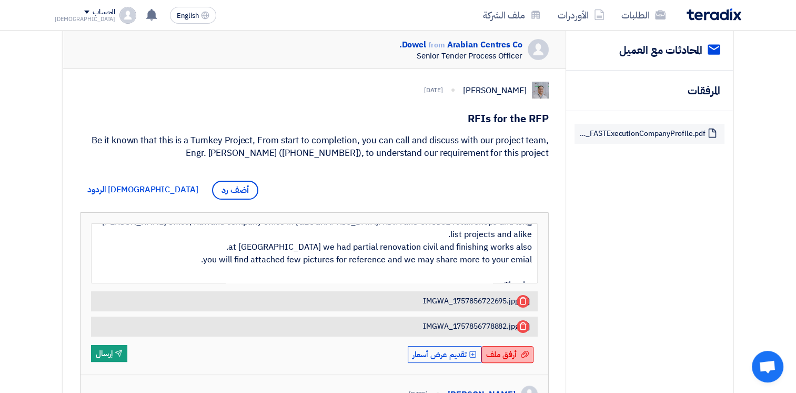
click at [522, 322] on icon at bounding box center [523, 326] width 8 height 8
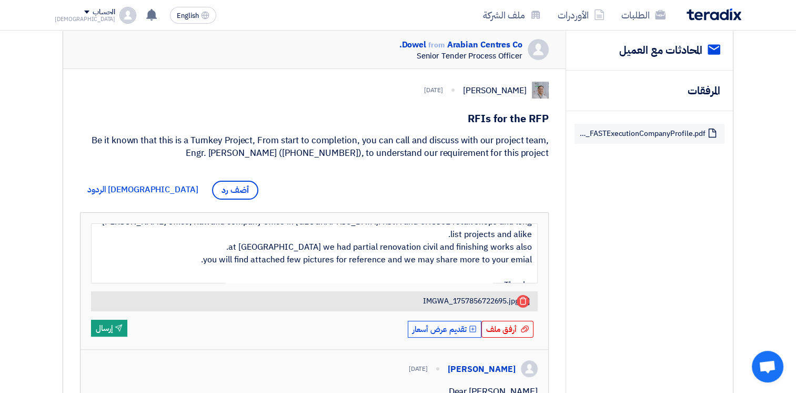
click at [523, 298] on icon at bounding box center [523, 300] width 8 height 8
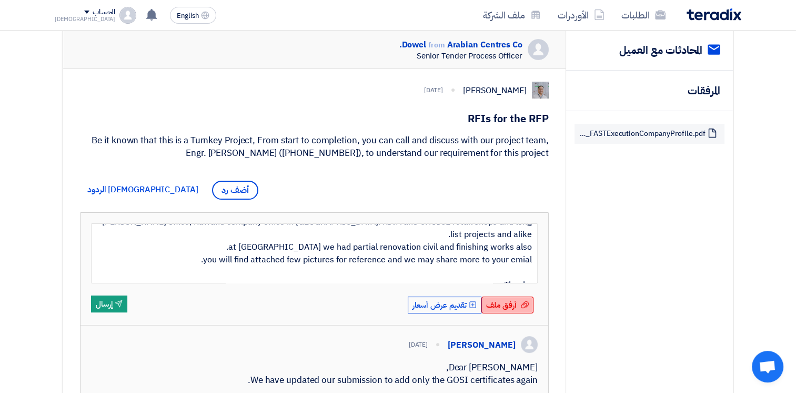
click at [506, 302] on span "أرفق ملف" at bounding box center [501, 305] width 31 height 12
click at [0, 0] on input "أرفق ملف أرفق ملف" at bounding box center [0, 0] width 0 height 0
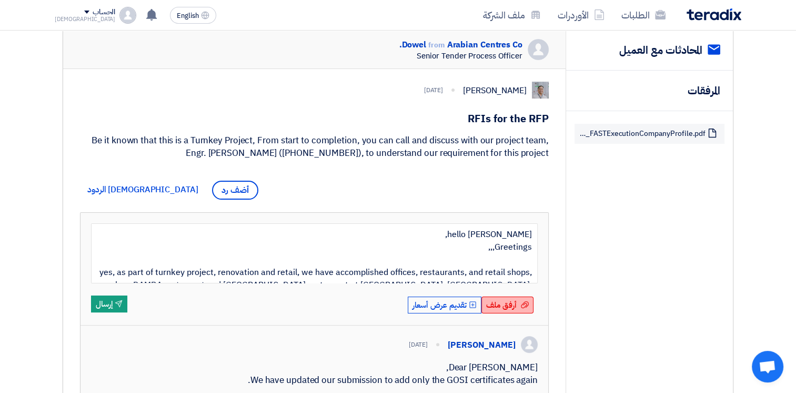
click at [508, 299] on span "أرفق ملف" at bounding box center [501, 305] width 31 height 12
click at [0, 0] on input "أرفق ملف أرفق ملف" at bounding box center [0, 0] width 0 height 0
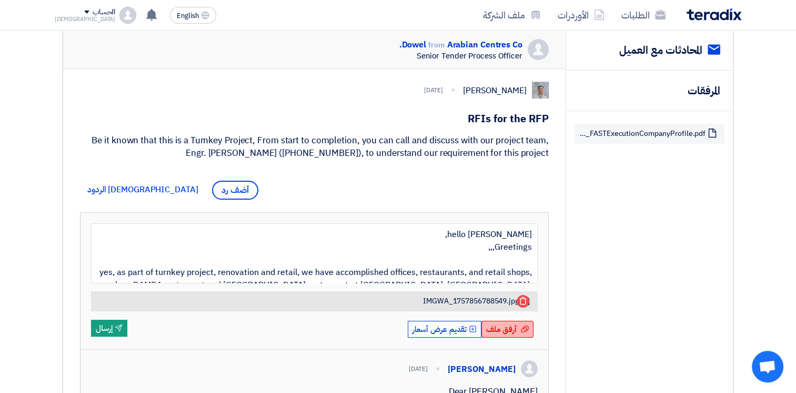
click at [514, 325] on span "أرفق ملف" at bounding box center [501, 329] width 31 height 12
click at [0, 0] on input "أرفق ملف أرفق ملف" at bounding box center [0, 0] width 0 height 0
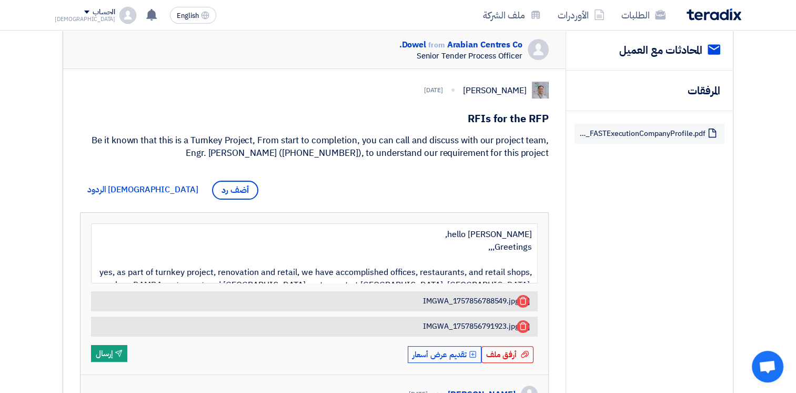
click at [517, 346] on div "أرفق ملف أرفق ملف" at bounding box center [508, 354] width 52 height 17
click at [0, 0] on input "أرفق ملف أرفق ملف" at bounding box center [0, 0] width 0 height 0
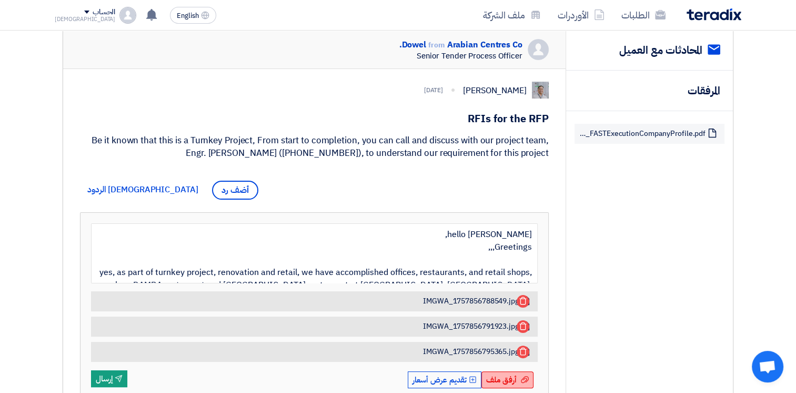
click at [520, 372] on div "أرفق ملف أرفق ملف" at bounding box center [508, 379] width 52 height 17
click at [0, 0] on input "أرفق ملف أرفق ملف" at bounding box center [0, 0] width 0 height 0
click at [516, 378] on span "أرفق ملف" at bounding box center [501, 380] width 31 height 12
click at [0, 0] on input "أرفق ملف أرفق ملف" at bounding box center [0, 0] width 0 height 0
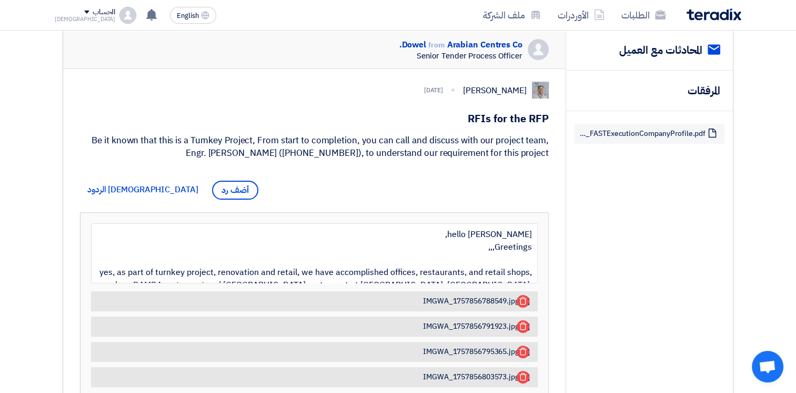
click at [526, 373] on icon at bounding box center [523, 376] width 8 height 8
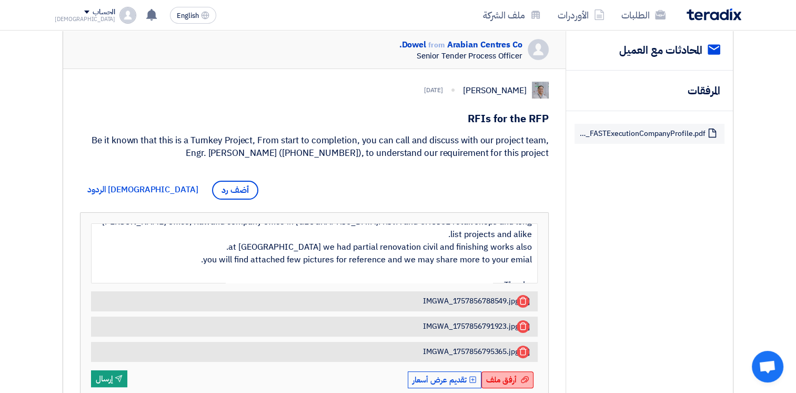
click at [522, 378] on use at bounding box center [525, 378] width 8 height 7
click at [0, 0] on input "أرفق ملف أرفق ملف" at bounding box center [0, 0] width 0 height 0
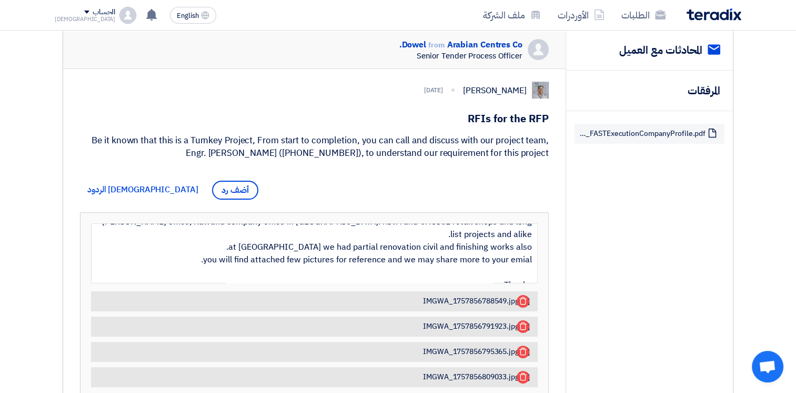
scroll to position [421, 0]
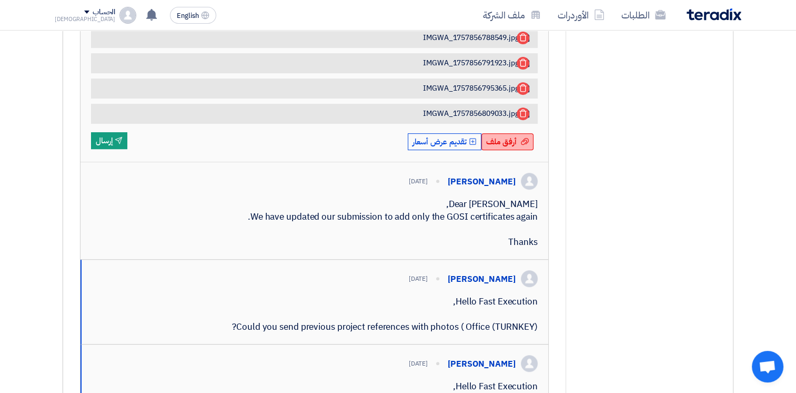
click at [501, 139] on span "أرفق ملف" at bounding box center [501, 142] width 31 height 12
click at [0, 0] on input "أرفق ملف أرفق ملف" at bounding box center [0, 0] width 0 height 0
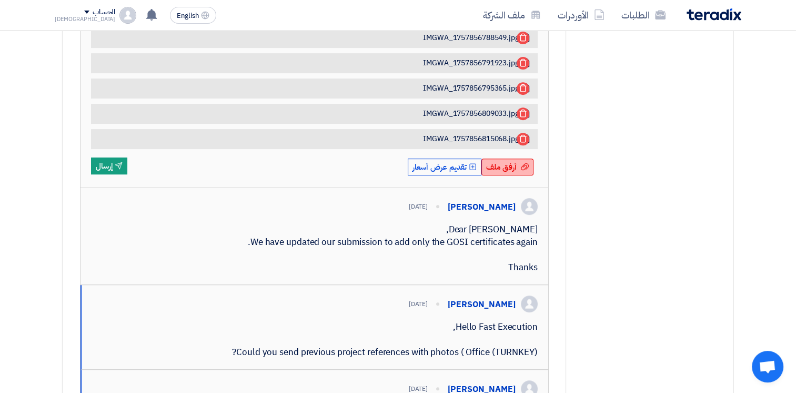
click at [516, 163] on span "أرفق ملف" at bounding box center [501, 167] width 31 height 12
click at [0, 0] on input "أرفق ملف أرفق ملف" at bounding box center [0, 0] width 0 height 0
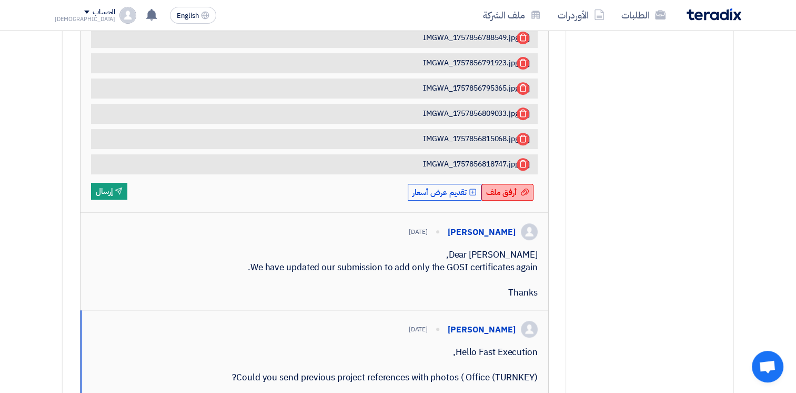
click at [519, 192] on div "أرفق ملف أرفق ملف" at bounding box center [508, 192] width 52 height 17
click at [0, 0] on input "أرفق ملف أرفق ملف" at bounding box center [0, 0] width 0 height 0
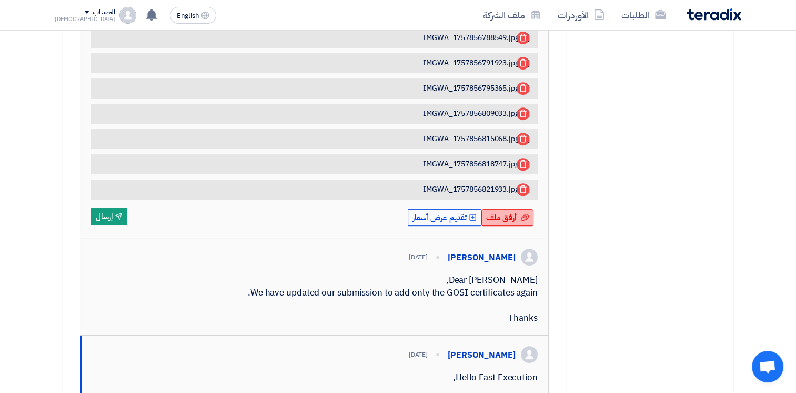
click at [516, 212] on span "أرفق ملف" at bounding box center [501, 218] width 31 height 12
click at [0, 0] on input "أرفق ملف أرفق ملف" at bounding box center [0, 0] width 0 height 0
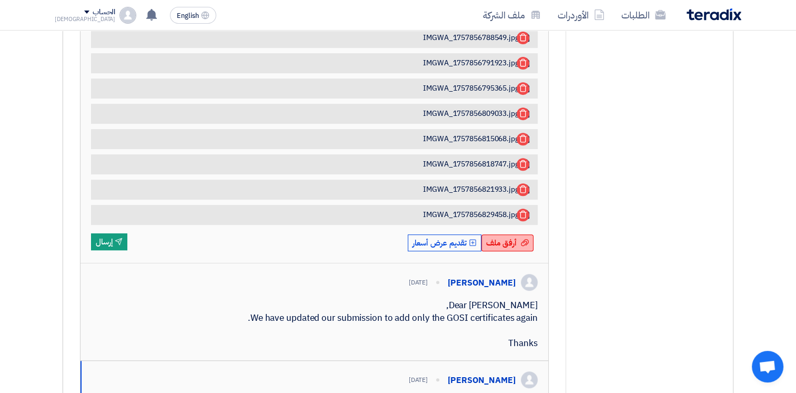
click at [512, 238] on span "أرفق ملف" at bounding box center [501, 243] width 31 height 12
click at [0, 0] on input "أرفق ملف أرفق ملف" at bounding box center [0, 0] width 0 height 0
click at [508, 237] on span "أرفق ملف" at bounding box center [501, 243] width 31 height 12
click at [0, 0] on input "أرفق ملف أرفق ملف" at bounding box center [0, 0] width 0 height 0
click at [523, 245] on div "أرفق ملف أرفق ملف" at bounding box center [508, 242] width 52 height 17
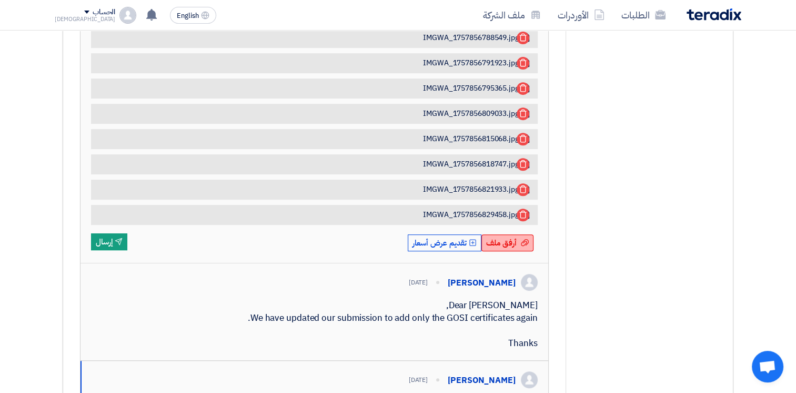
click at [0, 0] on input "أرفق ملف أرفق ملف" at bounding box center [0, 0] width 0 height 0
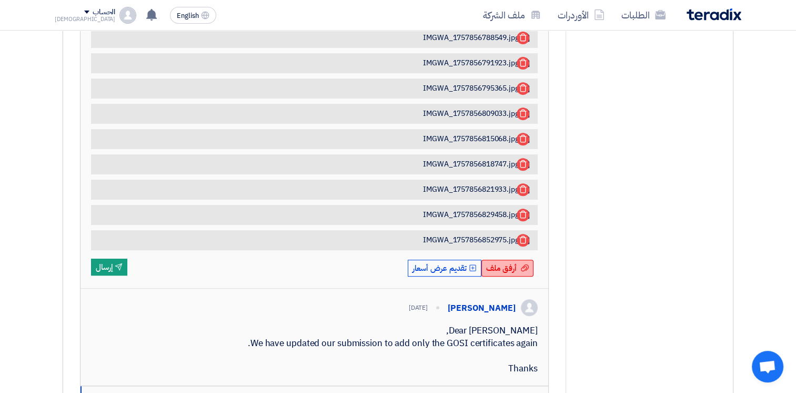
click at [511, 262] on span "أرفق ملف" at bounding box center [501, 268] width 31 height 12
click at [0, 0] on input "أرفق ملف أرفق ملف" at bounding box center [0, 0] width 0 height 0
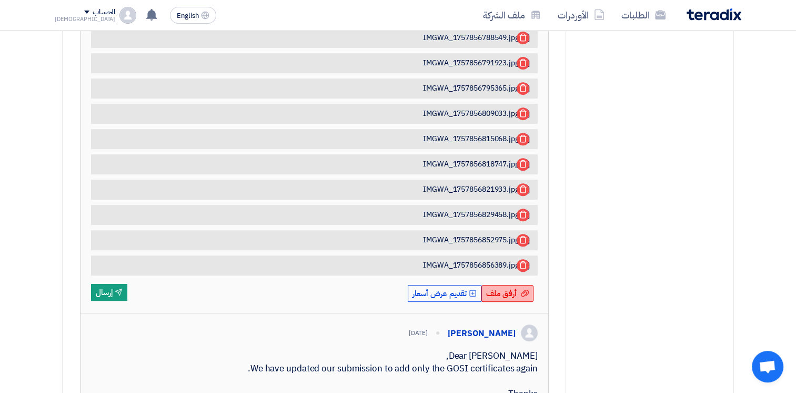
click at [513, 287] on span "أرفق ملف" at bounding box center [501, 293] width 31 height 12
click at [0, 0] on input "أرفق ملف أرفق ملف" at bounding box center [0, 0] width 0 height 0
click at [520, 292] on div "أرفق ملف أرفق ملف" at bounding box center [508, 293] width 52 height 17
click at [0, 0] on input "أرفق ملف أرفق ملف" at bounding box center [0, 0] width 0 height 0
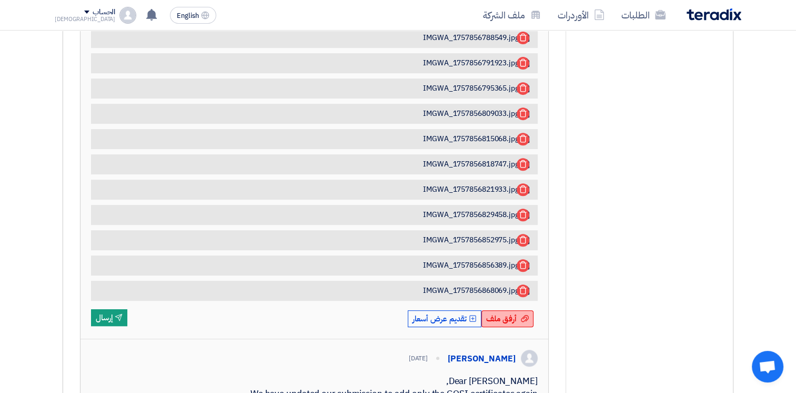
click at [512, 313] on span "أرفق ملف" at bounding box center [501, 319] width 31 height 12
click at [0, 0] on input "أرفق ملف أرفق ملف" at bounding box center [0, 0] width 0 height 0
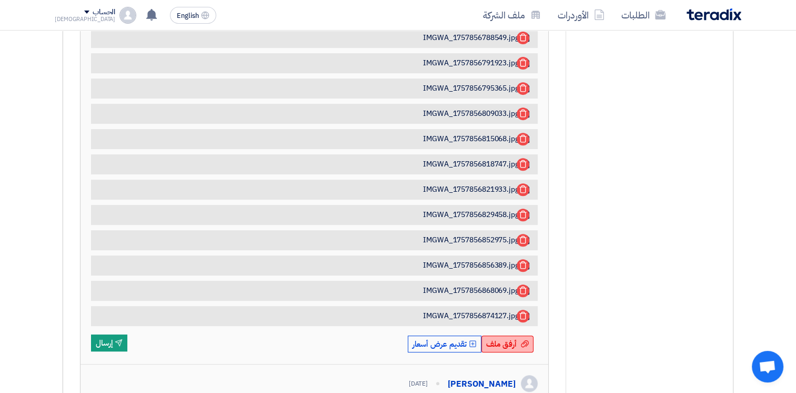
click at [516, 338] on span "أرفق ملف" at bounding box center [501, 344] width 31 height 12
click at [0, 0] on input "أرفق ملف أرفق ملف" at bounding box center [0, 0] width 0 height 0
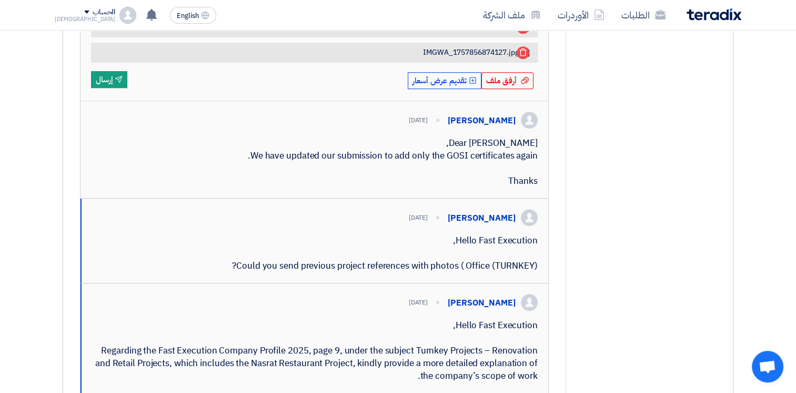
click at [505, 77] on span "أرفق ملف" at bounding box center [501, 81] width 31 height 12
click at [0, 0] on input "أرفق ملف أرفق ملف" at bounding box center [0, 0] width 0 height 0
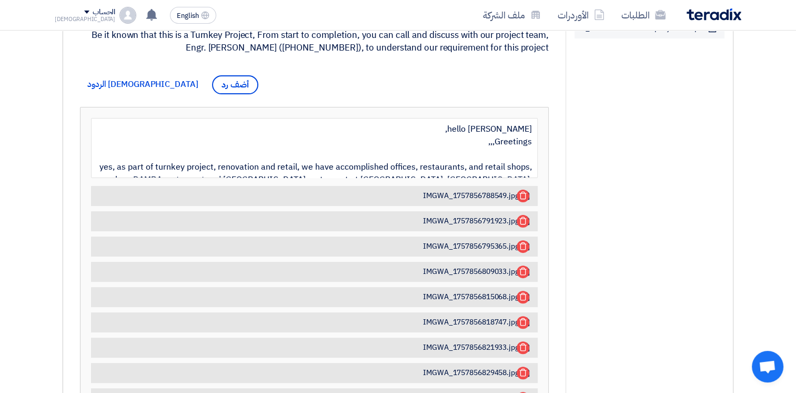
scroll to position [526, 0]
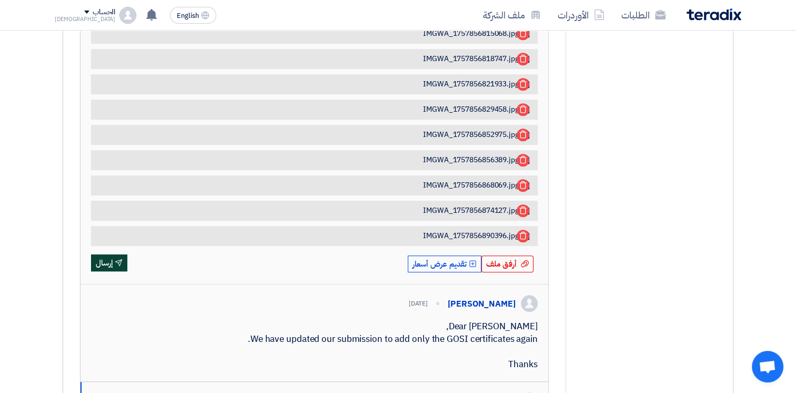
click at [101, 263] on button "Send إرسال" at bounding box center [109, 262] width 36 height 17
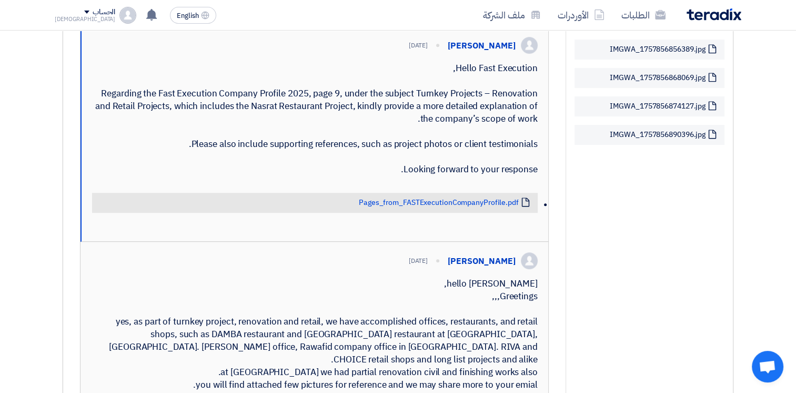
scroll to position [789, 0]
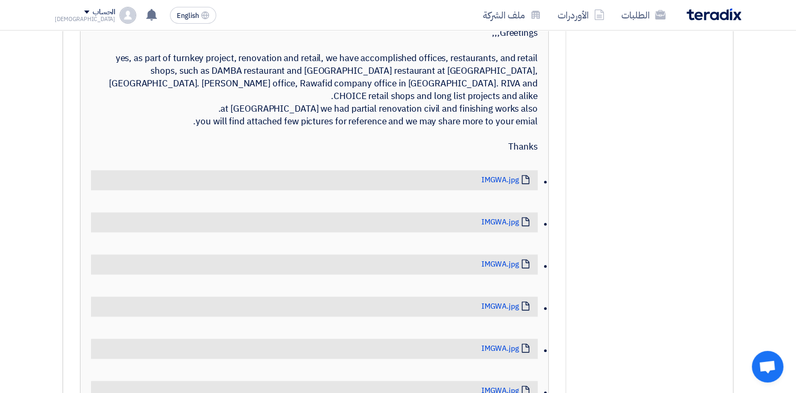
click at [507, 129] on div "hello [PERSON_NAME], Greetings,,, yes, as part of turnkey project, renovation a…" at bounding box center [314, 83] width 447 height 139
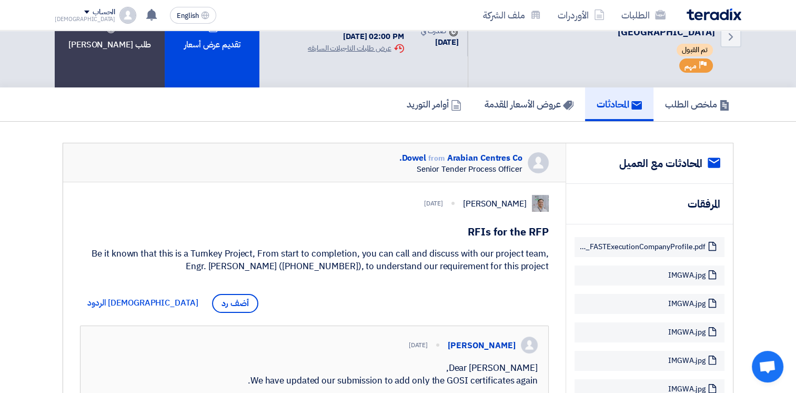
scroll to position [0, 0]
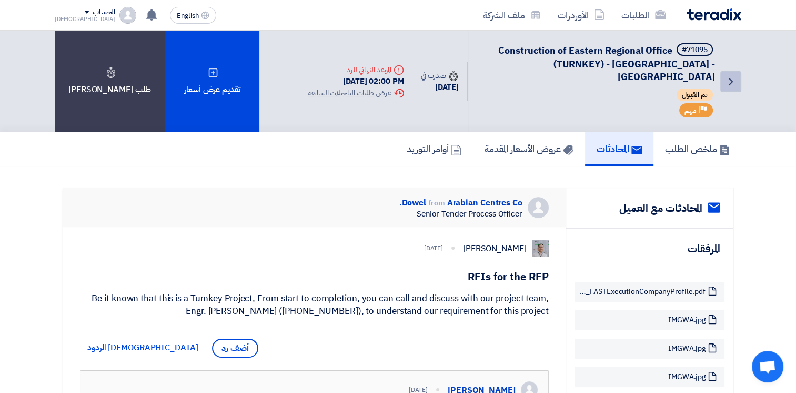
click at [737, 76] on link "Back" at bounding box center [731, 81] width 21 height 21
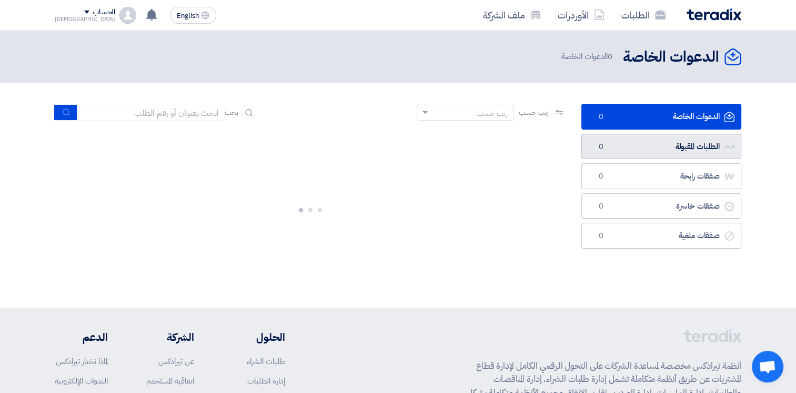
click at [681, 152] on link "الطلبات المقبولة الطلبات المقبولة 0" at bounding box center [662, 147] width 160 height 26
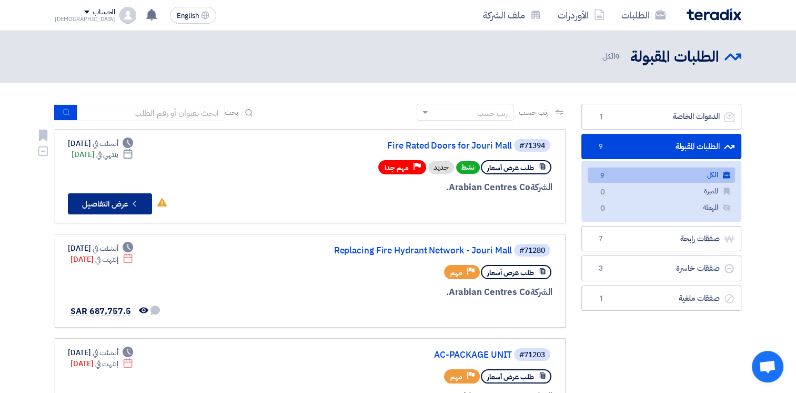
click at [113, 201] on button "Check details عرض التفاصيل" at bounding box center [110, 203] width 84 height 21
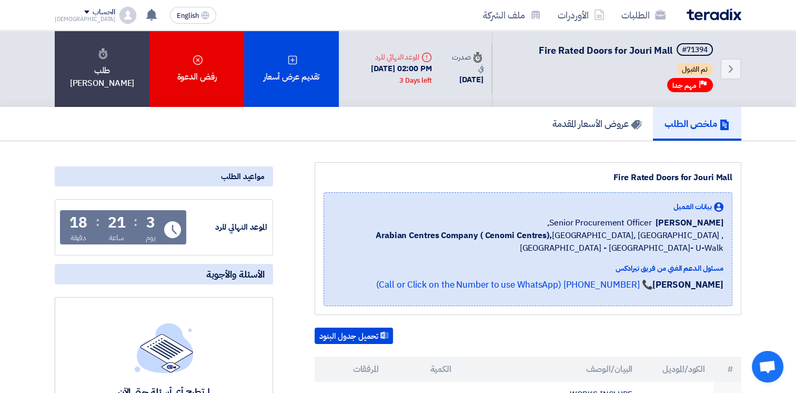
drag, startPoint x: 618, startPoint y: 177, endPoint x: 741, endPoint y: 172, distance: 122.2
click at [741, 172] on div "Fire Rated Doors for Jouri Mall بيانات العميل [PERSON_NAME] Senior Procurement …" at bounding box center [528, 238] width 427 height 153
click at [599, 176] on div "Fire Rated Doors for Jouri Mall" at bounding box center [528, 177] width 409 height 13
drag, startPoint x: 609, startPoint y: 176, endPoint x: 738, endPoint y: 177, distance: 129.5
click at [738, 177] on div "Fire Rated Doors for Jouri Mall بيانات العميل [PERSON_NAME] Senior Procurement …" at bounding box center [528, 238] width 427 height 153
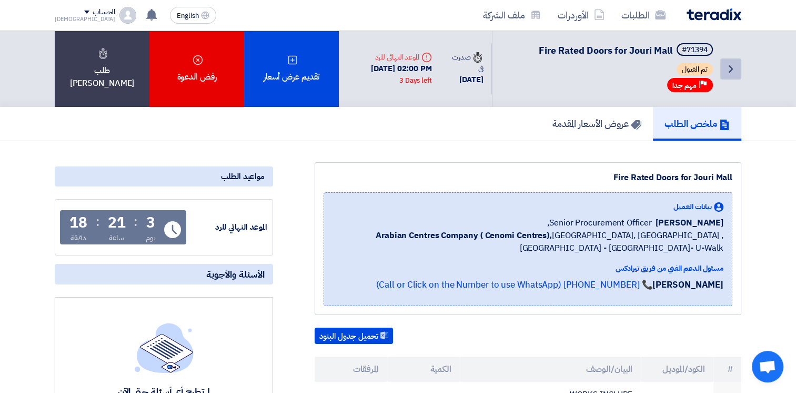
click at [726, 68] on icon "Back" at bounding box center [731, 69] width 13 height 13
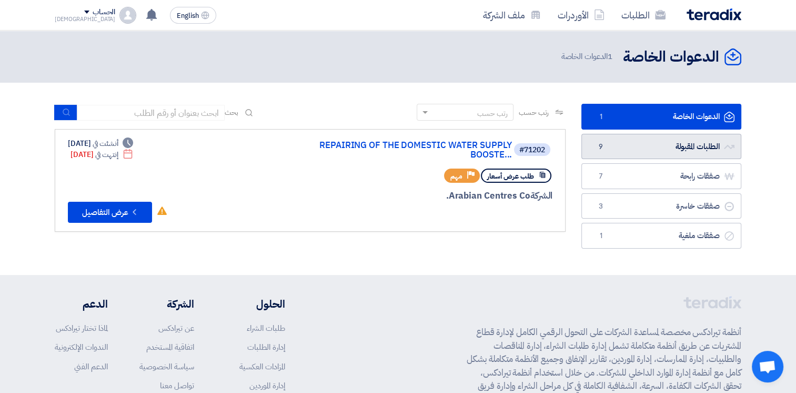
click at [639, 139] on link "الطلبات المقبولة الطلبات المقبولة 9" at bounding box center [662, 147] width 160 height 26
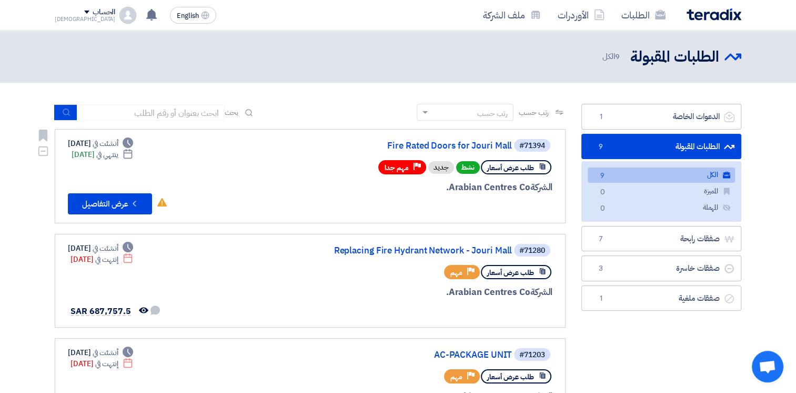
drag, startPoint x: 446, startPoint y: 188, endPoint x: 558, endPoint y: 188, distance: 111.6
click at [558, 188] on link "#71394 Fire Rated Doors for Jouri Mall طلب عرض أسعار نشط جديد Priority مهم جدا …" at bounding box center [310, 176] width 511 height 94
drag, startPoint x: 558, startPoint y: 188, endPoint x: 526, endPoint y: 191, distance: 32.2
click at [526, 191] on div "الشركة Arabian Centres Co." at bounding box center [425, 188] width 253 height 14
drag, startPoint x: 538, startPoint y: 188, endPoint x: 546, endPoint y: 188, distance: 7.9
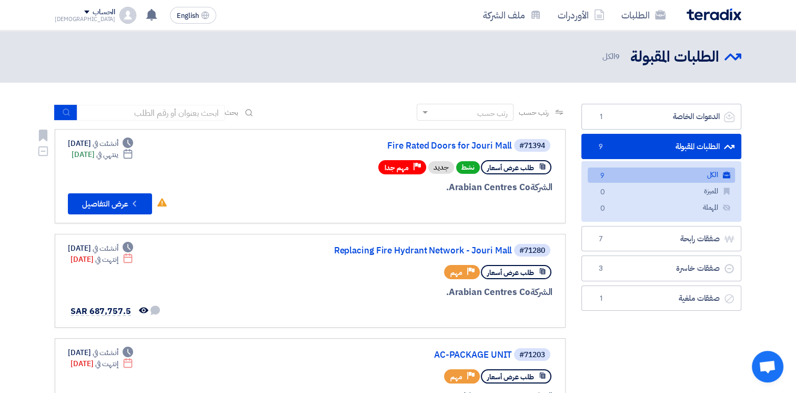
click at [539, 188] on span "الشركة" at bounding box center [542, 187] width 23 height 13
click at [546, 188] on span "الشركة" at bounding box center [542, 187] width 23 height 13
click at [535, 188] on span "الشركة" at bounding box center [542, 187] width 23 height 13
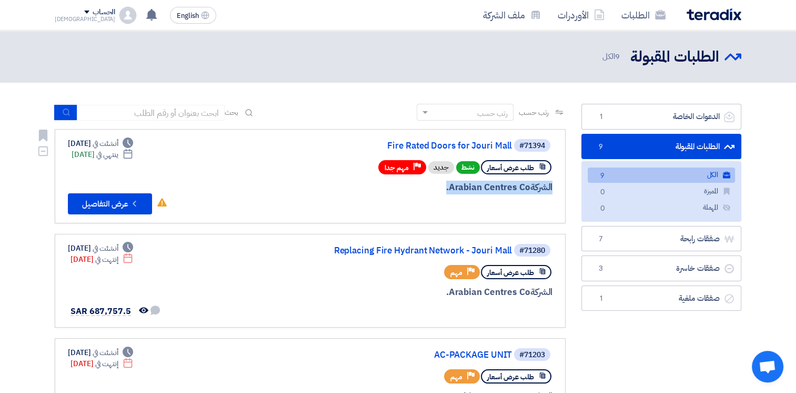
drag, startPoint x: 535, startPoint y: 188, endPoint x: 528, endPoint y: 188, distance: 6.8
click at [528, 188] on div "الشركة Arabian Centres Co." at bounding box center [425, 188] width 253 height 14
click at [513, 188] on div "الشركة Arabian Centres Co." at bounding box center [425, 188] width 253 height 14
click at [491, 188] on div "الشركة Arabian Centres Co." at bounding box center [425, 188] width 253 height 14
click at [454, 186] on div "الشركة Arabian Centres Co." at bounding box center [425, 188] width 253 height 14
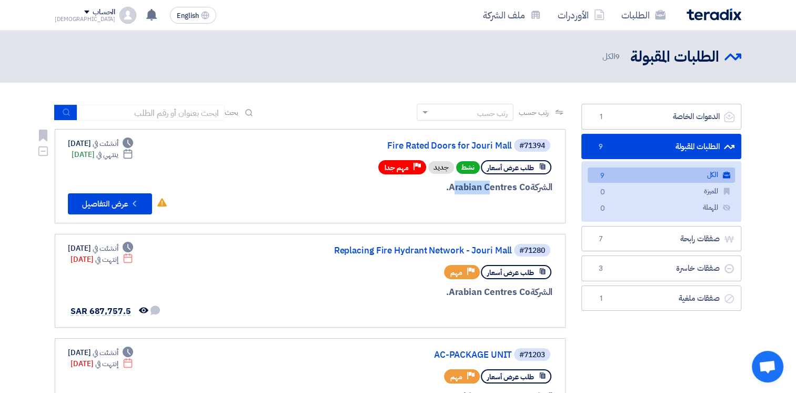
click at [454, 186] on div "الشركة Arabian Centres Co." at bounding box center [425, 188] width 253 height 14
click at [458, 186] on div "الشركة Arabian Centres Co." at bounding box center [425, 188] width 253 height 14
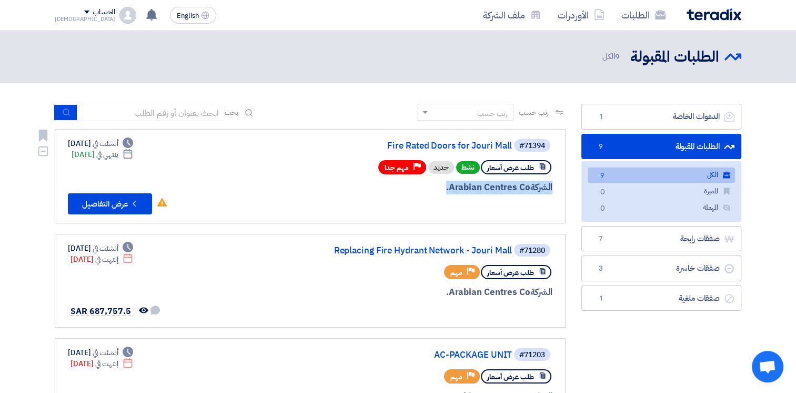
click at [466, 199] on div at bounding box center [425, 206] width 253 height 15
click at [467, 188] on div "الشركة Arabian Centres Co." at bounding box center [425, 188] width 253 height 14
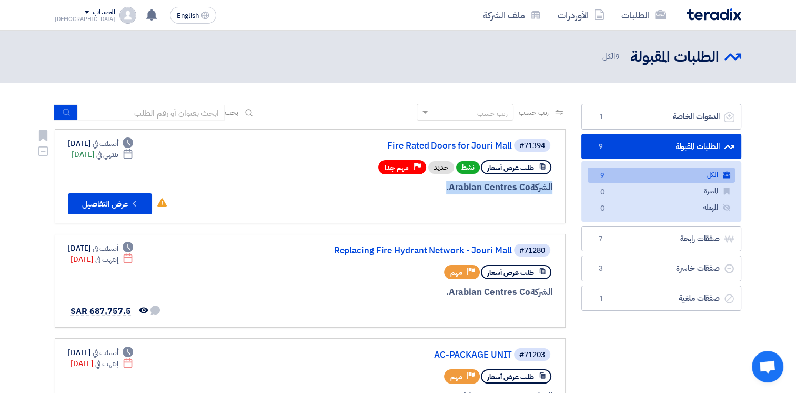
drag, startPoint x: 467, startPoint y: 188, endPoint x: 446, endPoint y: 198, distance: 22.8
click at [446, 199] on div at bounding box center [425, 206] width 253 height 15
